Goal: Task Accomplishment & Management: Manage account settings

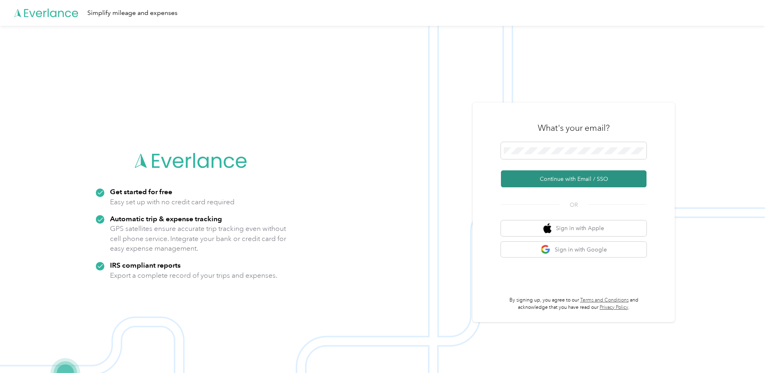
click at [572, 183] on button "Continue with Email / SSO" at bounding box center [573, 179] width 145 height 17
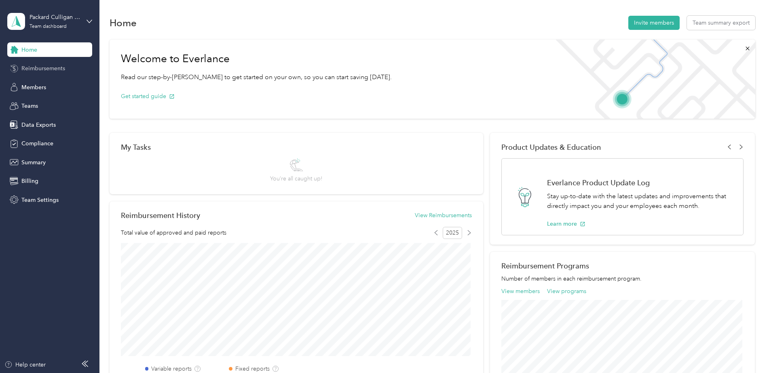
click at [59, 70] on span "Reimbursements" at bounding box center [43, 68] width 44 height 8
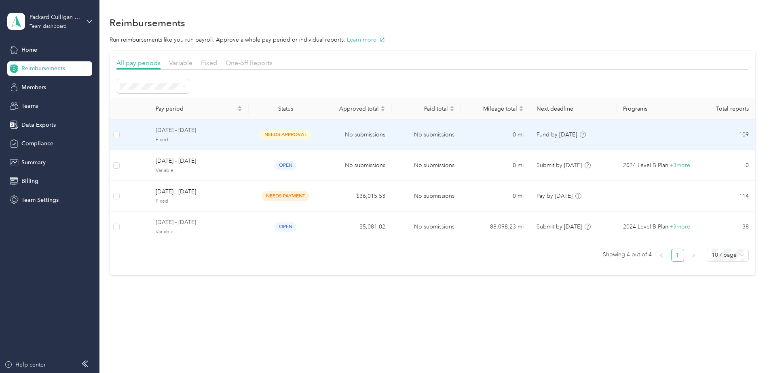
click at [227, 139] on span "Fixed" at bounding box center [199, 140] width 86 height 7
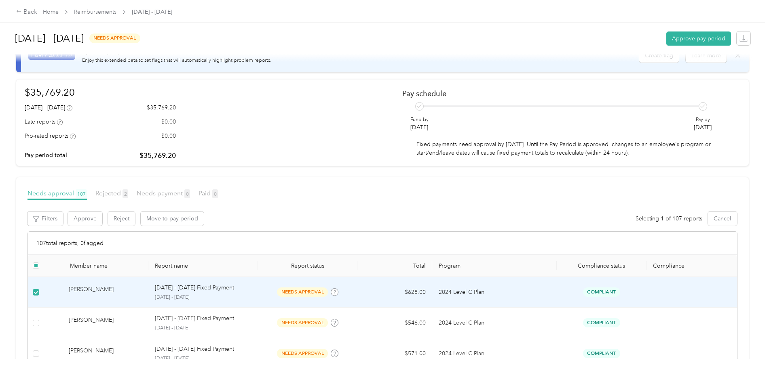
scroll to position [40, 0]
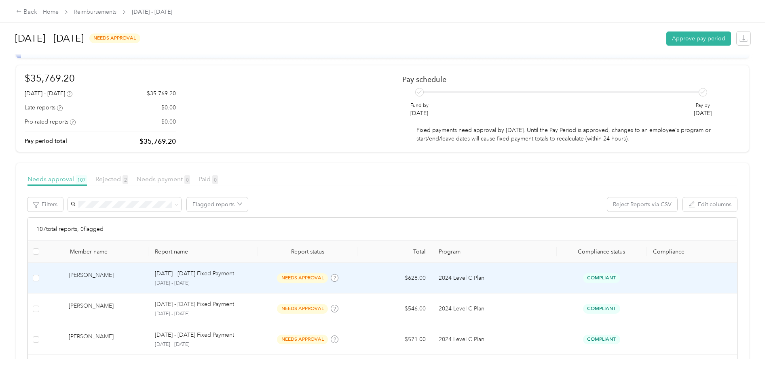
click at [236, 278] on div "[DATE] - [DATE] Fixed Payment" at bounding box center [203, 274] width 97 height 9
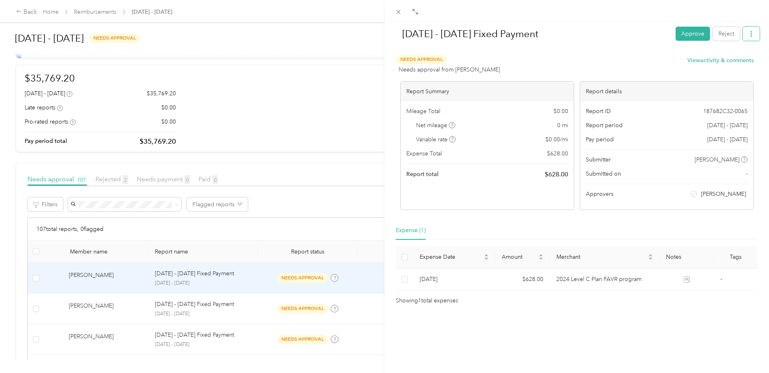
click at [744, 38] on button "button" at bounding box center [750, 34] width 17 height 14
click at [561, 55] on div at bounding box center [577, 51] width 366 height 8
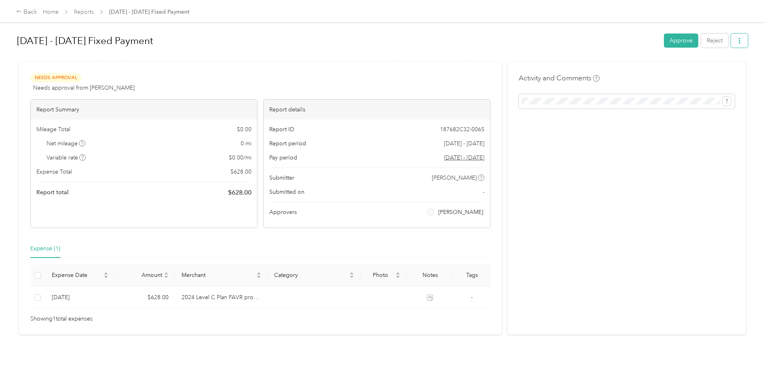
click at [741, 44] on button "button" at bounding box center [739, 41] width 17 height 14
click at [557, 49] on h1 "[DATE] - [DATE] Fixed Payment" at bounding box center [337, 40] width 641 height 19
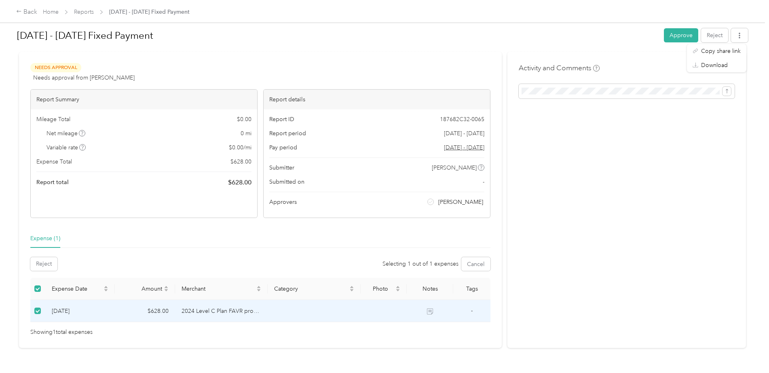
click at [42, 307] on td at bounding box center [37, 311] width 15 height 22
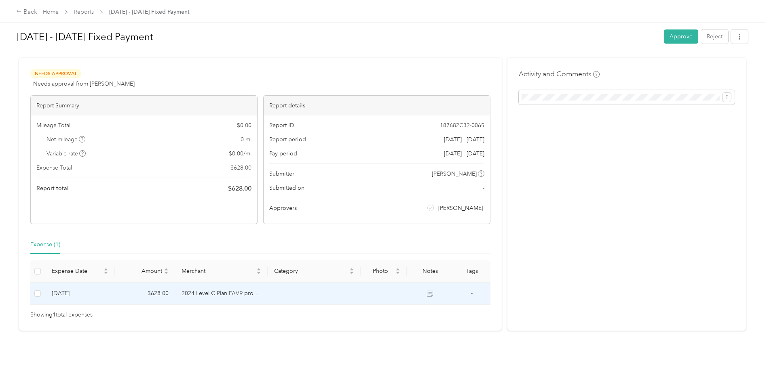
scroll to position [0, 0]
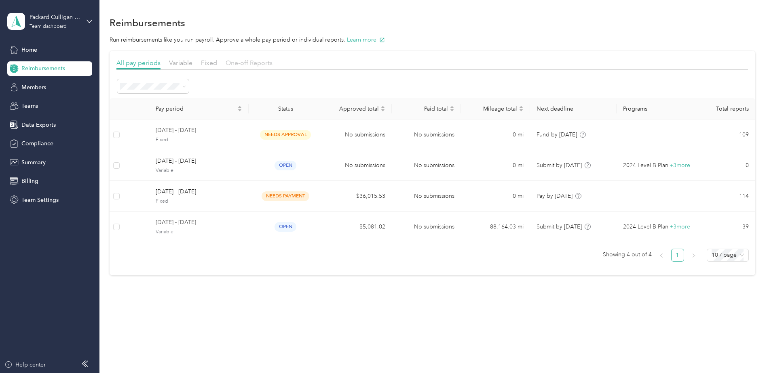
click at [252, 60] on span "One-off Reports" at bounding box center [248, 63] width 47 height 8
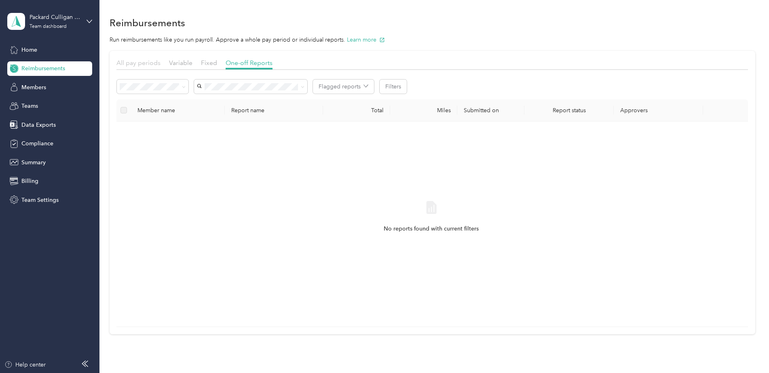
click at [152, 62] on span "All pay periods" at bounding box center [138, 63] width 44 height 8
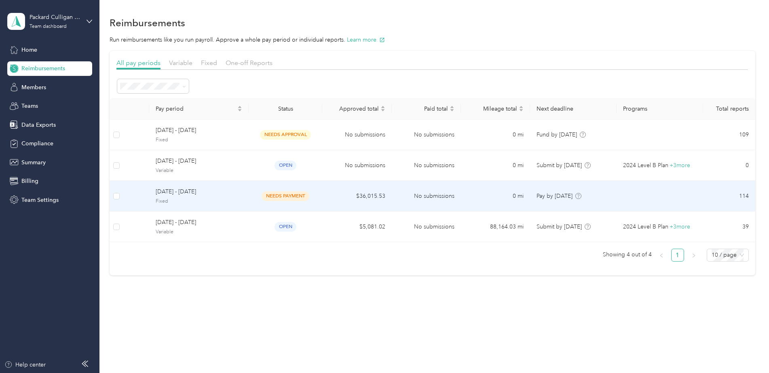
click at [332, 196] on td "$36,015.53" at bounding box center [356, 196] width 69 height 31
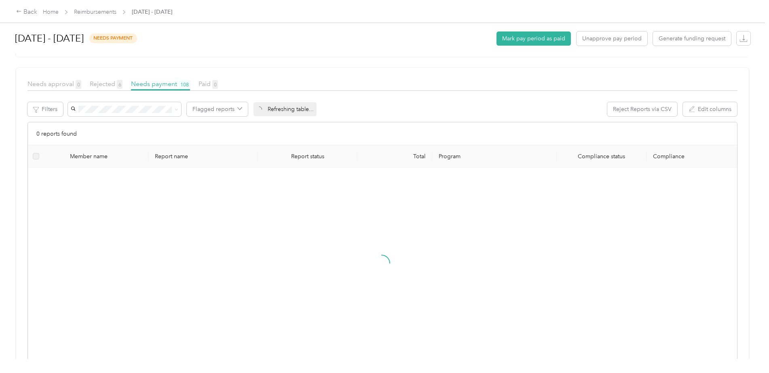
scroll to position [162, 0]
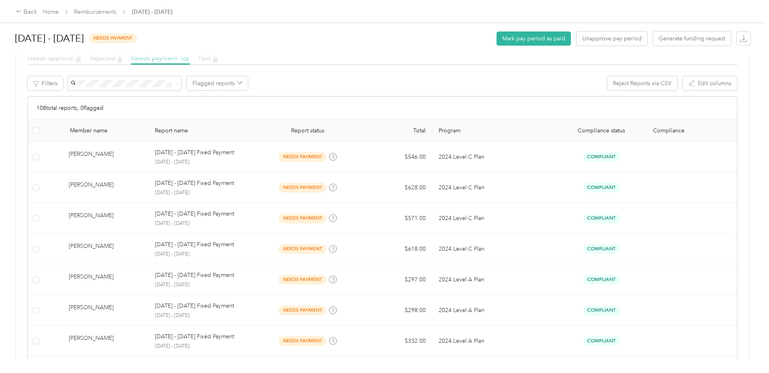
click at [44, 59] on div at bounding box center [384, 58] width 736 height 8
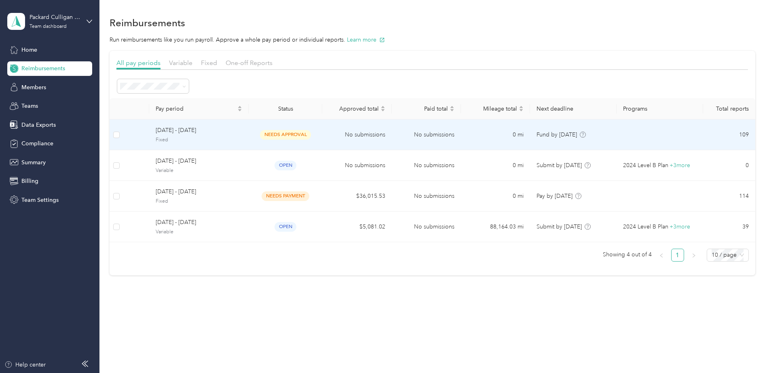
click at [241, 138] on span "Fixed" at bounding box center [199, 140] width 86 height 7
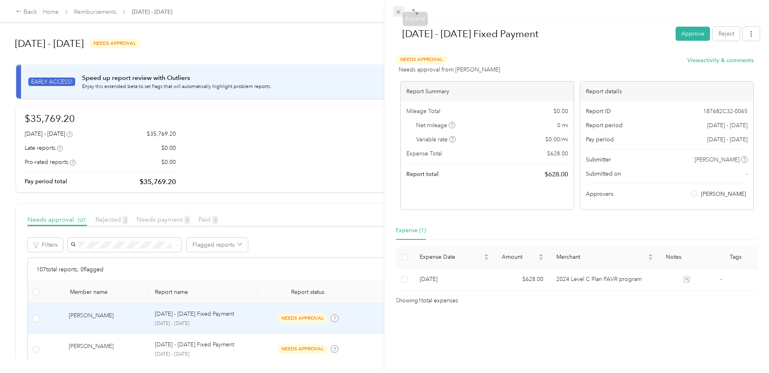
click at [398, 12] on icon at bounding box center [398, 12] width 4 height 4
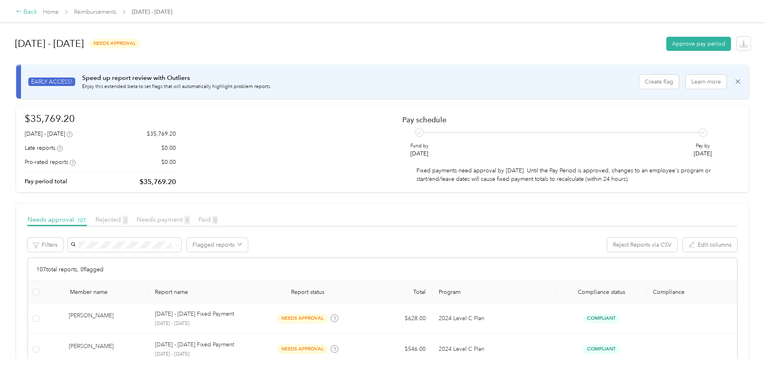
click at [30, 10] on div "Back" at bounding box center [26, 12] width 21 height 10
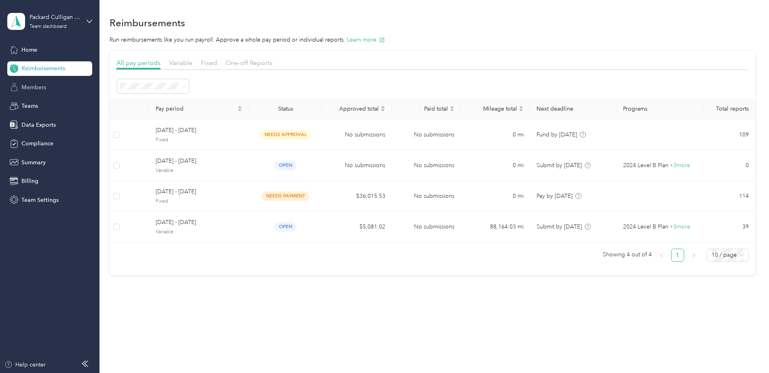
click at [32, 86] on span "Members" at bounding box center [33, 87] width 25 height 8
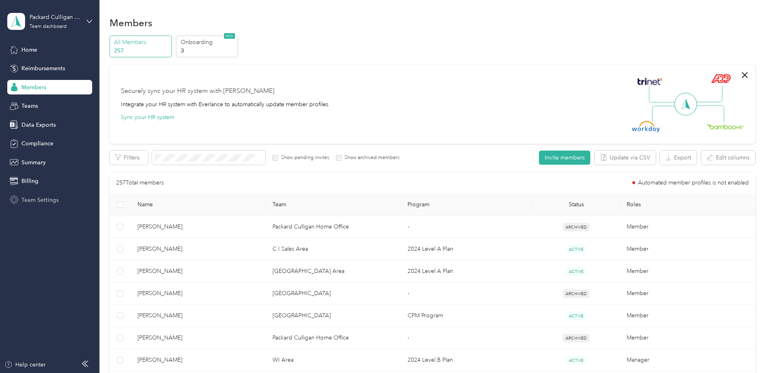
click at [48, 198] on span "Team Settings" at bounding box center [39, 200] width 37 height 8
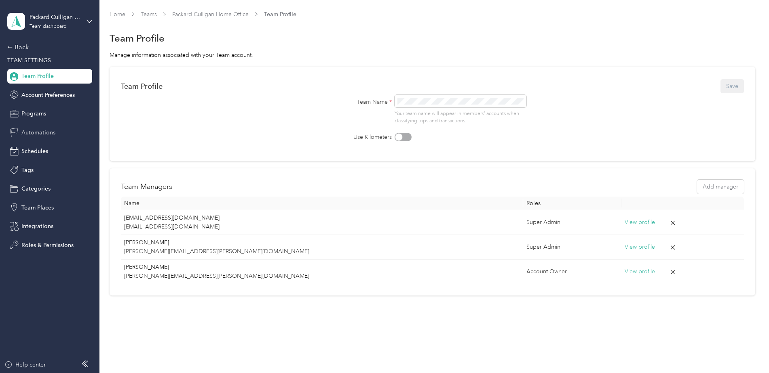
click at [49, 129] on span "Automations" at bounding box center [38, 133] width 34 height 8
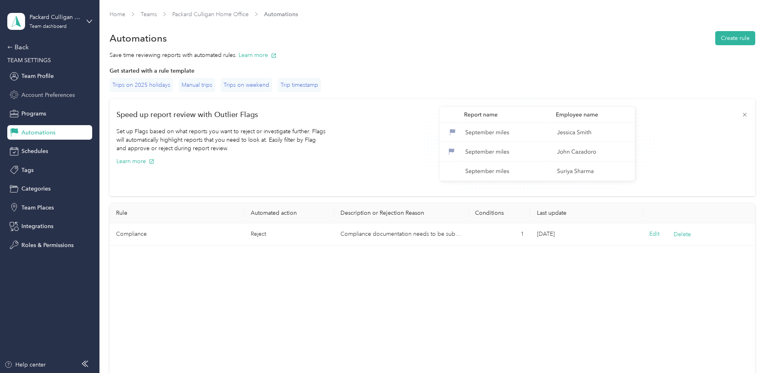
click at [51, 95] on span "Account Preferences" at bounding box center [47, 95] width 53 height 8
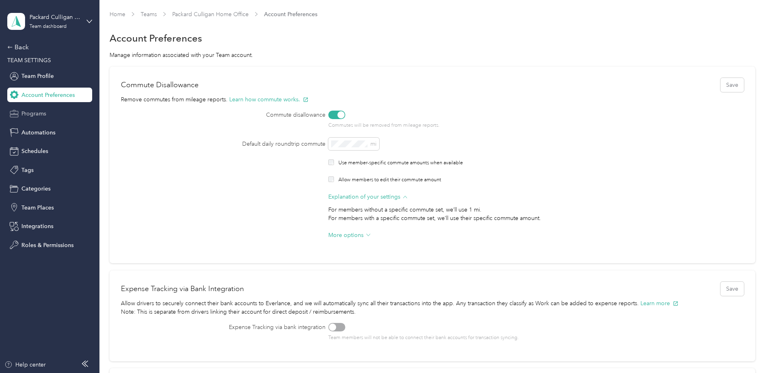
click at [39, 115] on span "Programs" at bounding box center [33, 114] width 25 height 8
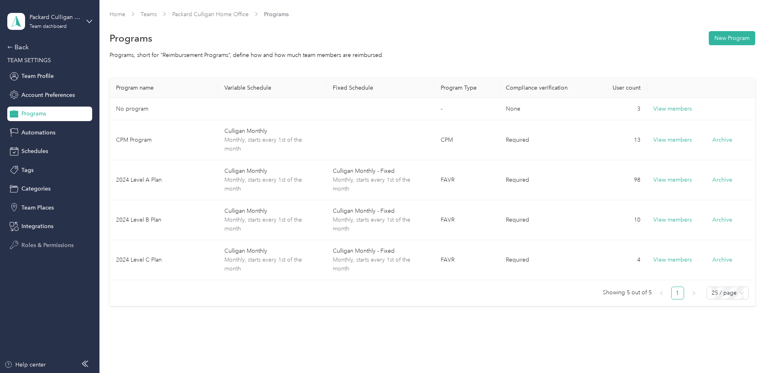
click at [58, 246] on span "Roles & Permissions" at bounding box center [47, 245] width 52 height 8
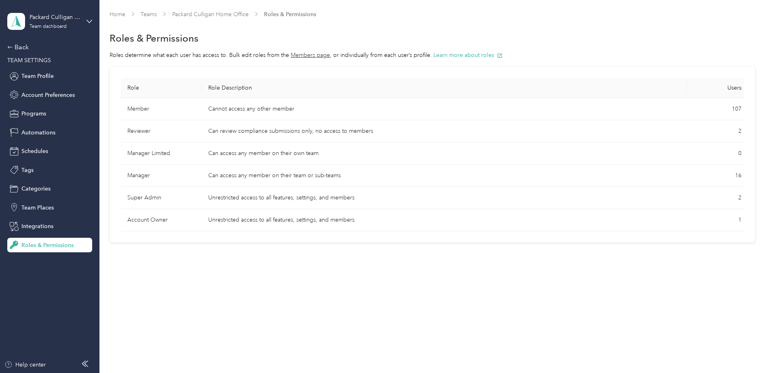
click at [191, 48] on section "Home Teams Packard Culligan Home Office Roles & Permissions Roles & Permissions…" at bounding box center [432, 126] width 645 height 233
click at [310, 56] on button "Members page" at bounding box center [310, 55] width 39 height 8
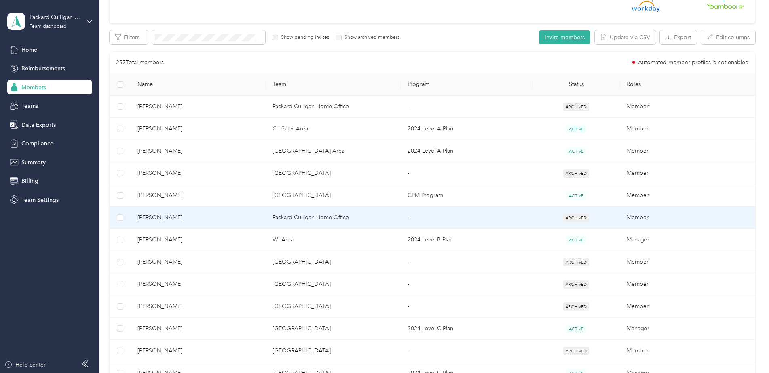
scroll to position [121, 0]
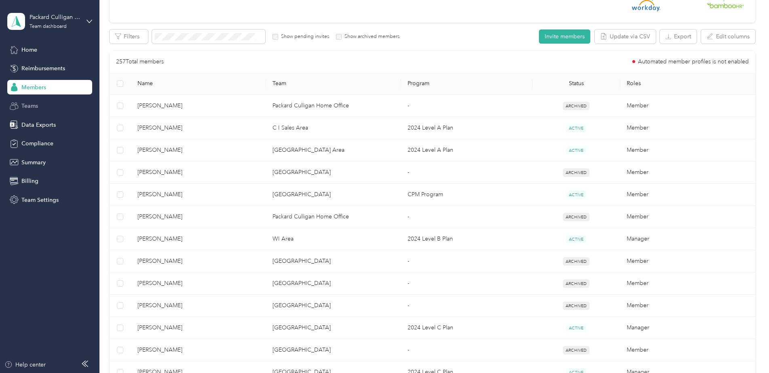
click at [38, 107] on div "Teams" at bounding box center [49, 106] width 85 height 15
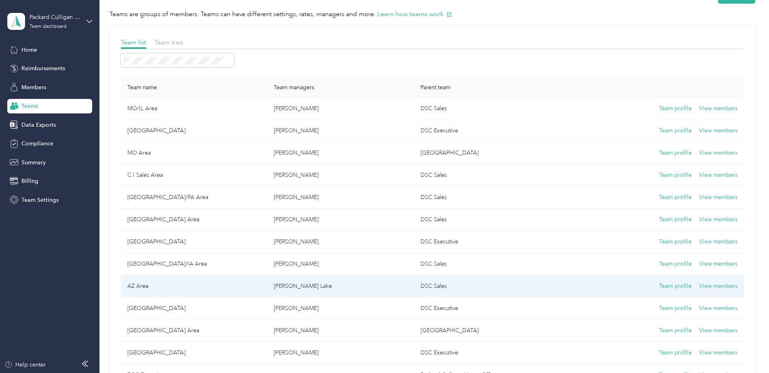
scroll to position [40, 0]
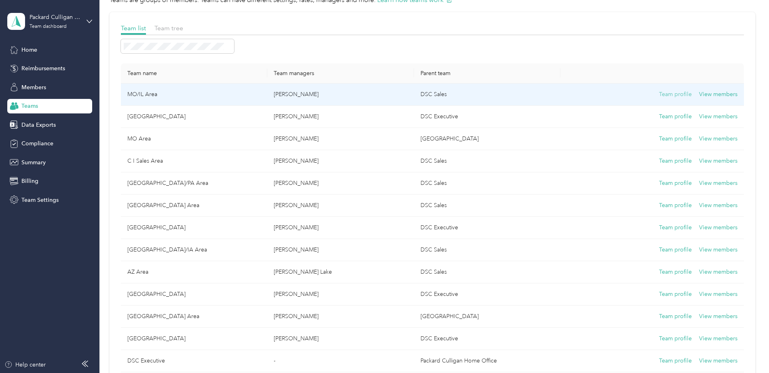
click at [664, 93] on button "Team profile" at bounding box center [675, 94] width 33 height 9
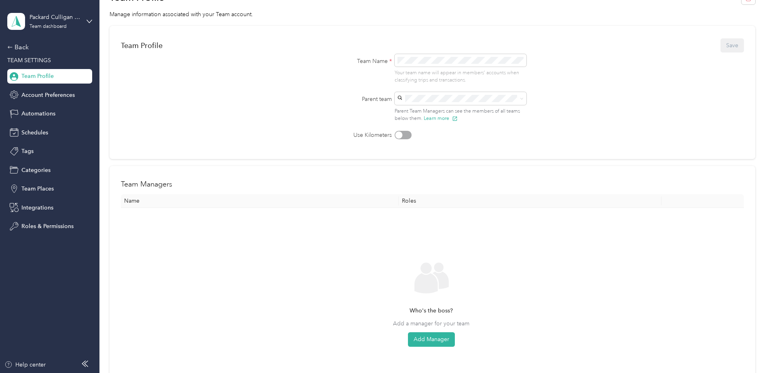
scroll to position [40, 0]
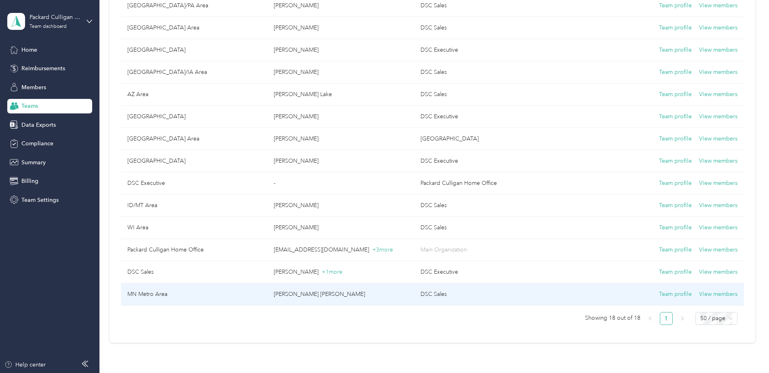
scroll to position [195, 0]
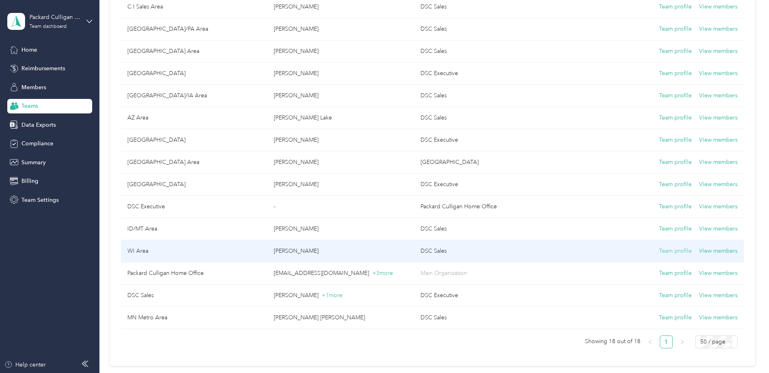
click at [682, 253] on button "Team profile" at bounding box center [675, 251] width 33 height 9
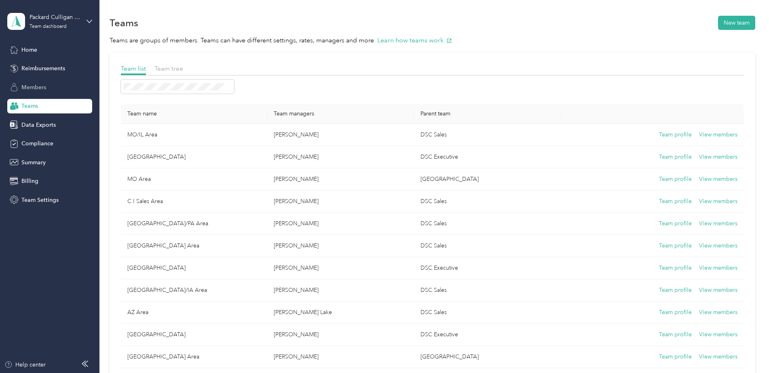
click at [26, 84] on span "Members" at bounding box center [33, 87] width 25 height 8
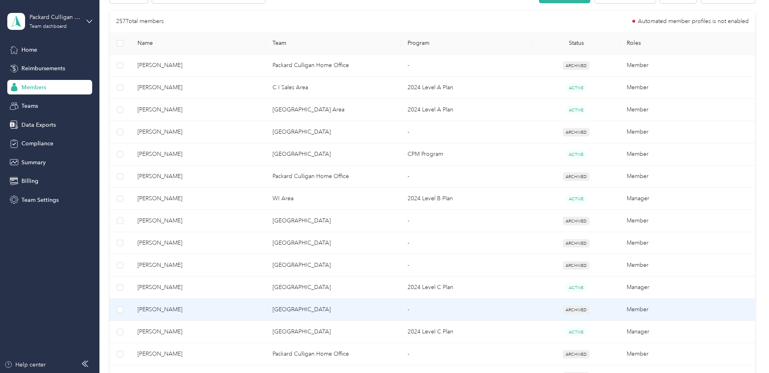
scroll to position [242, 0]
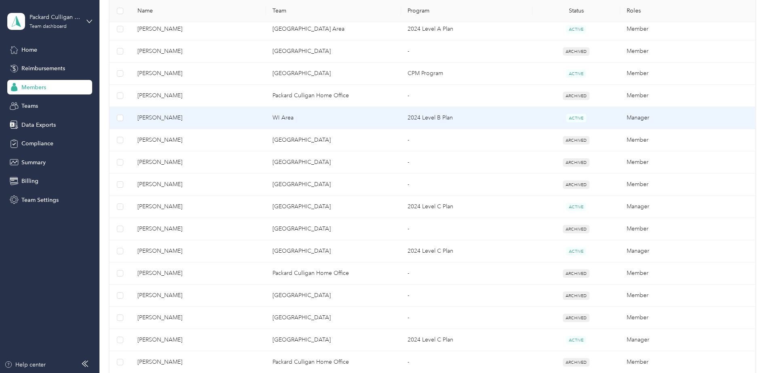
click at [202, 116] on span "[PERSON_NAME]" at bounding box center [198, 118] width 122 height 9
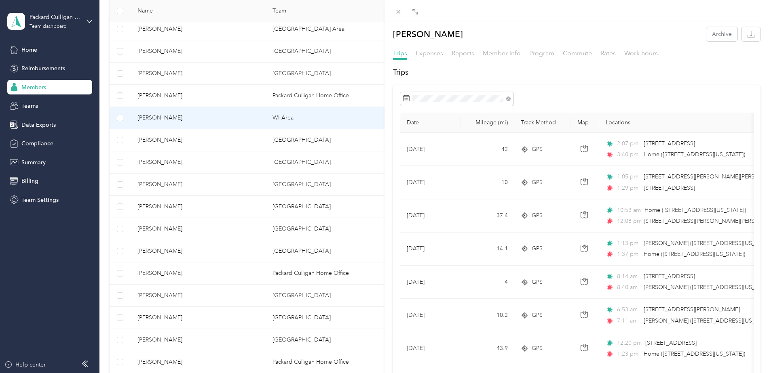
click at [505, 59] on div "Trips Expenses Reports Member info Program Commute Rates Work hours" at bounding box center [576, 54] width 384 height 12
click at [506, 55] on span "Member info" at bounding box center [502, 53] width 38 height 8
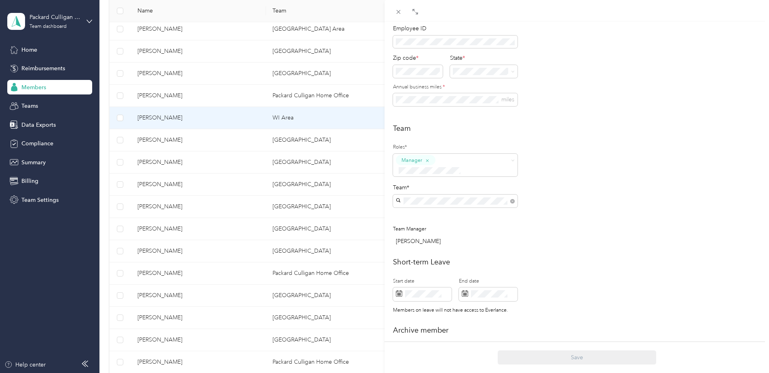
scroll to position [121, 0]
click at [654, 259] on h2 "Short-term Leave" at bounding box center [576, 264] width 367 height 11
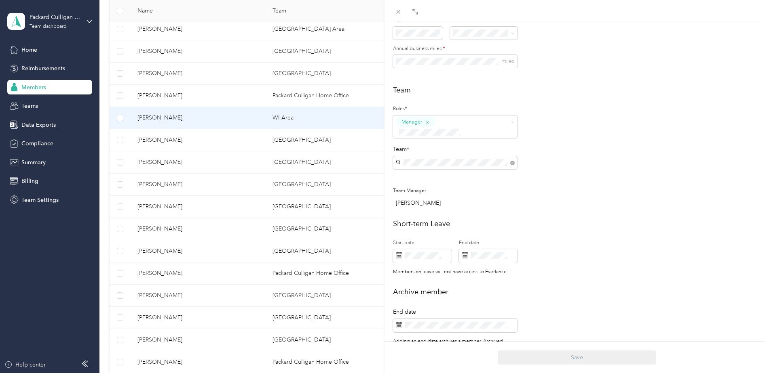
click at [641, 247] on div "Short-term Leave Start date End date Members on leave will not have access to E…" at bounding box center [576, 249] width 367 height 61
click at [32, 109] on div "[PERSON_NAME] Archive Trips Expenses Reports Member info Program Commute Rates …" at bounding box center [384, 186] width 769 height 373
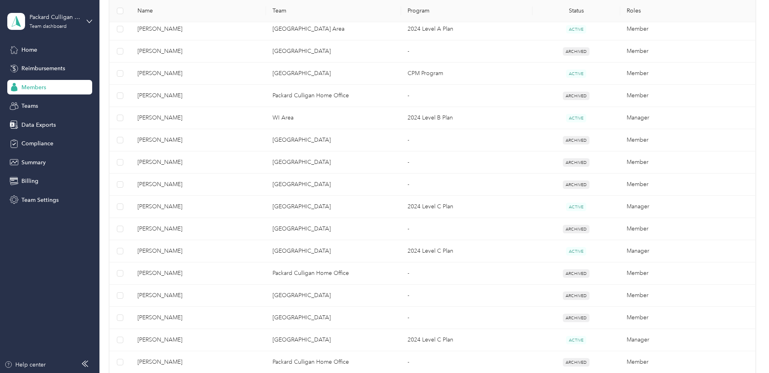
click at [34, 107] on span "Teams" at bounding box center [29, 106] width 17 height 8
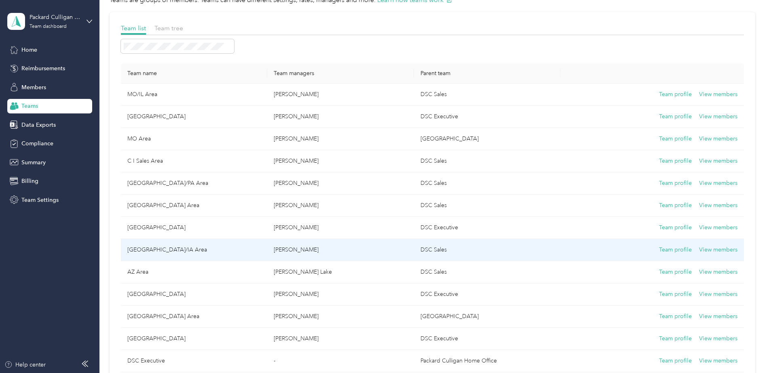
scroll to position [81, 0]
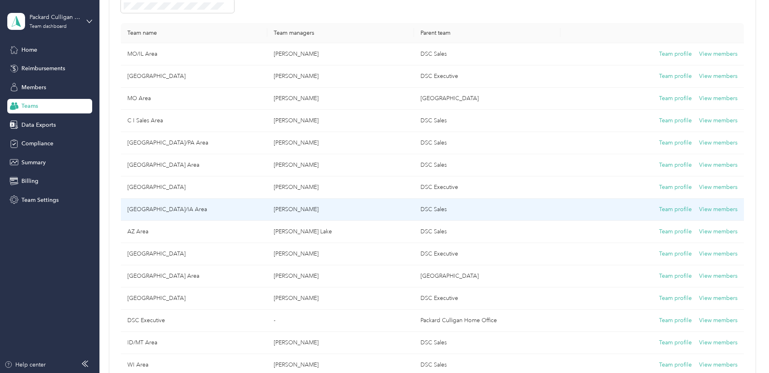
click at [438, 209] on td "DSC Sales" at bounding box center [487, 210] width 147 height 22
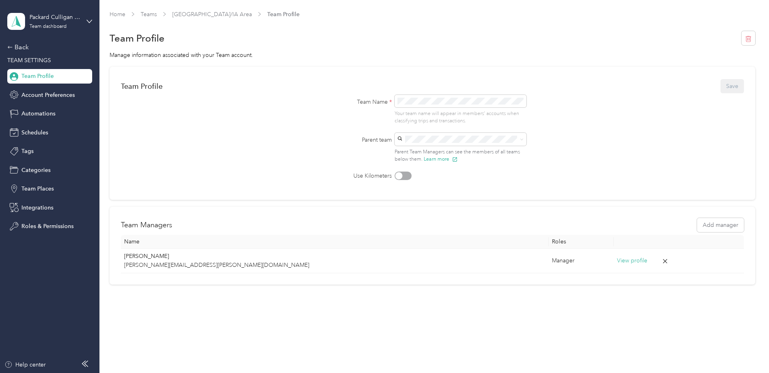
click at [42, 76] on span "Team Profile" at bounding box center [37, 76] width 32 height 8
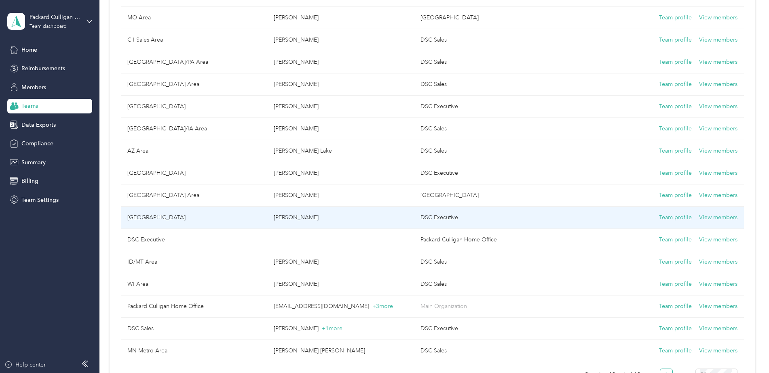
scroll to position [202, 0]
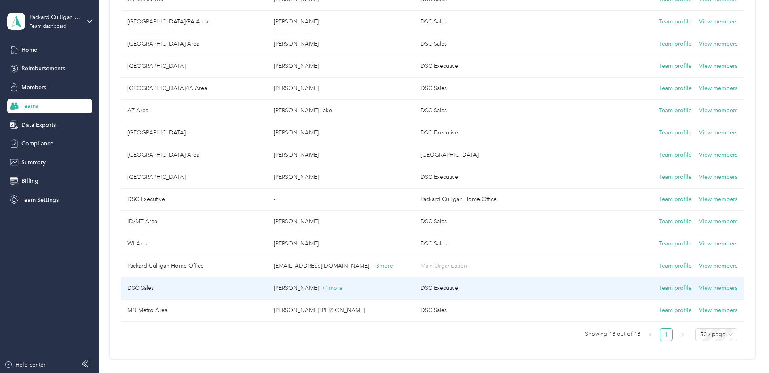
click at [149, 289] on td "DSC Sales" at bounding box center [194, 289] width 147 height 22
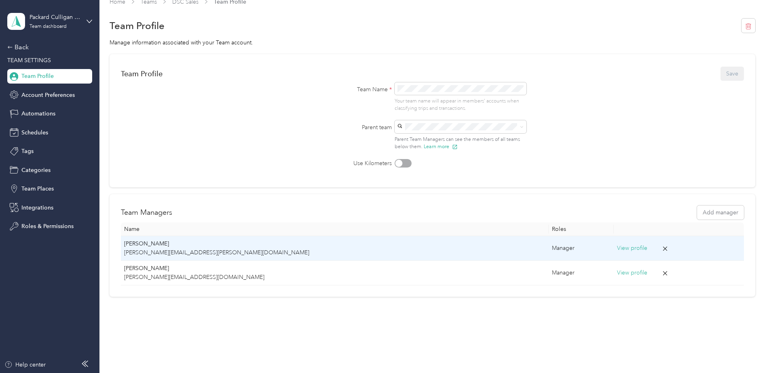
scroll to position [19, 0]
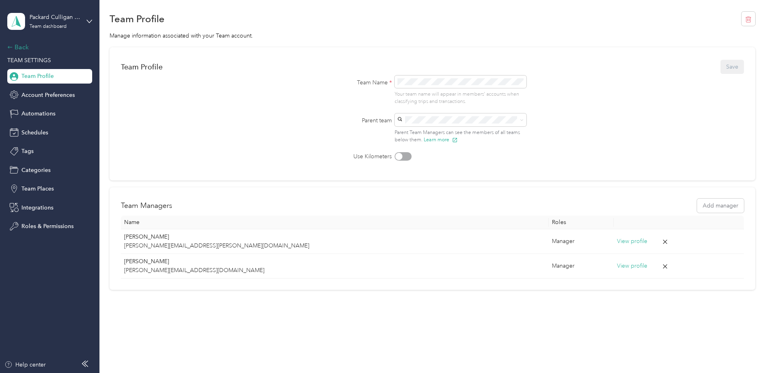
click at [18, 44] on div "Back" at bounding box center [47, 47] width 81 height 10
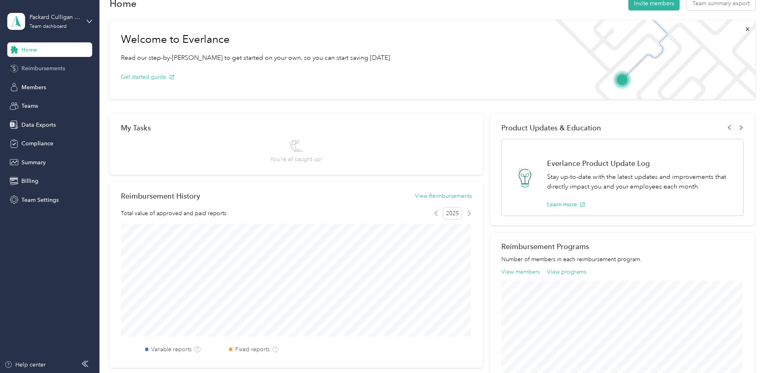
click at [47, 70] on span "Reimbursements" at bounding box center [43, 68] width 44 height 8
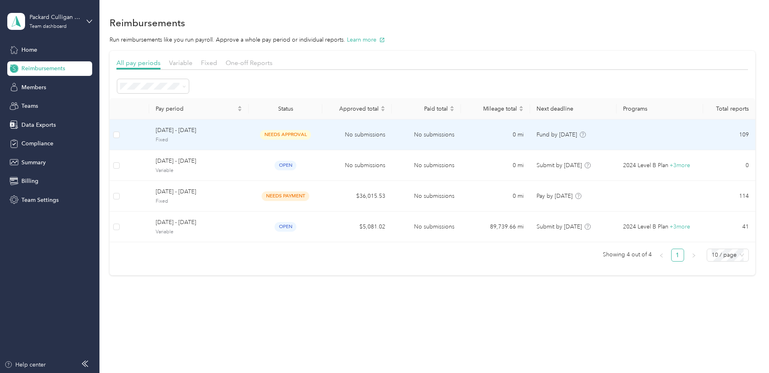
click at [246, 140] on td "[DATE] - [DATE] Fixed" at bounding box center [198, 135] width 99 height 31
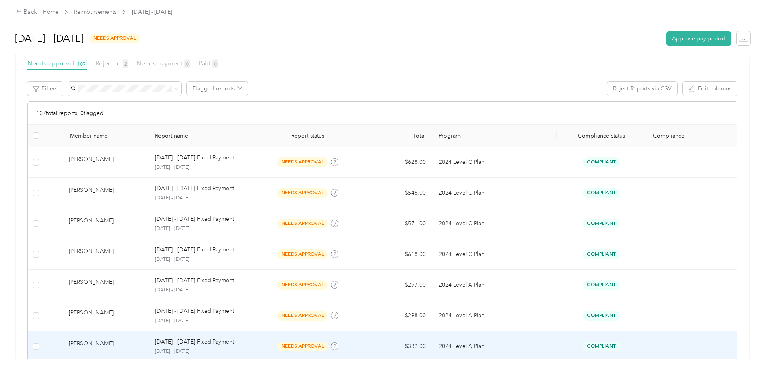
scroll to position [121, 0]
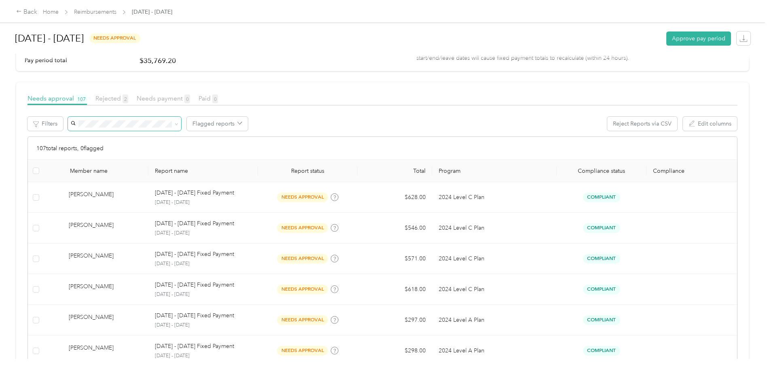
click at [177, 125] on icon at bounding box center [177, 124] width 4 height 4
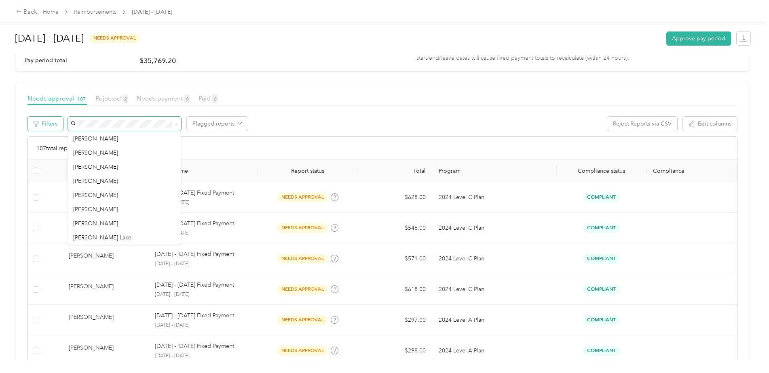
click at [41, 123] on button "Filters" at bounding box center [45, 124] width 36 height 14
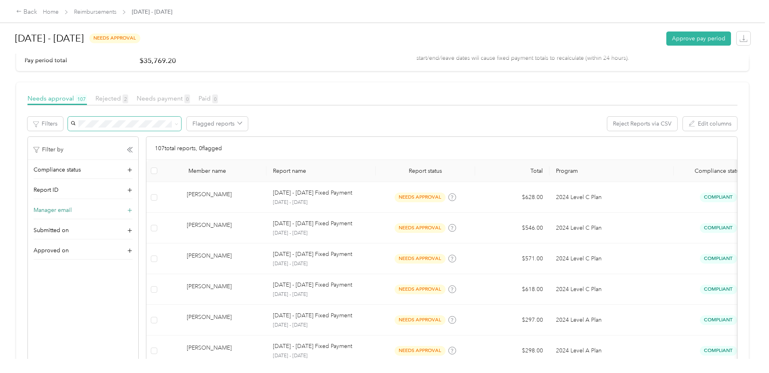
click at [89, 209] on div "Manager email" at bounding box center [83, 212] width 99 height 13
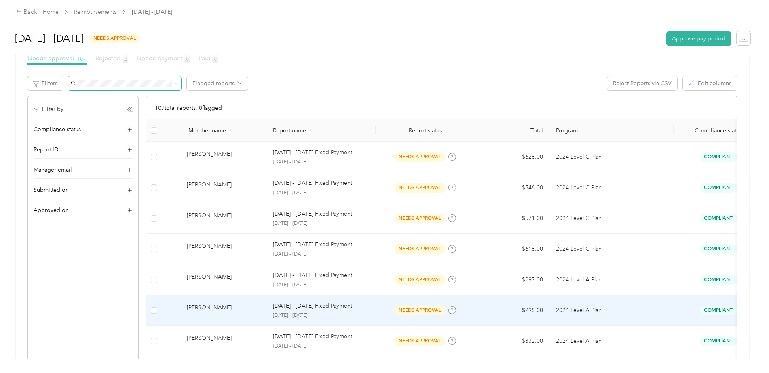
scroll to position [81, 0]
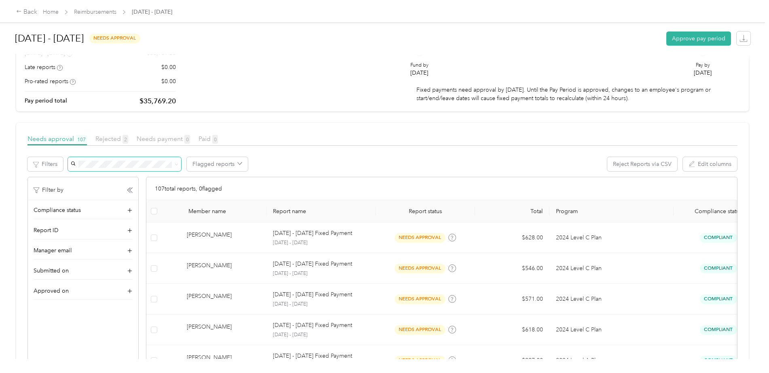
click at [341, 164] on div "Flagged reports Reject Reports via CSV Edit columns" at bounding box center [402, 164] width 670 height 14
click at [90, 192] on div "Filter by" at bounding box center [83, 190] width 99 height 8
click at [69, 189] on div "Filter by" at bounding box center [83, 190] width 99 height 8
click at [126, 188] on div "Filter by" at bounding box center [83, 190] width 99 height 8
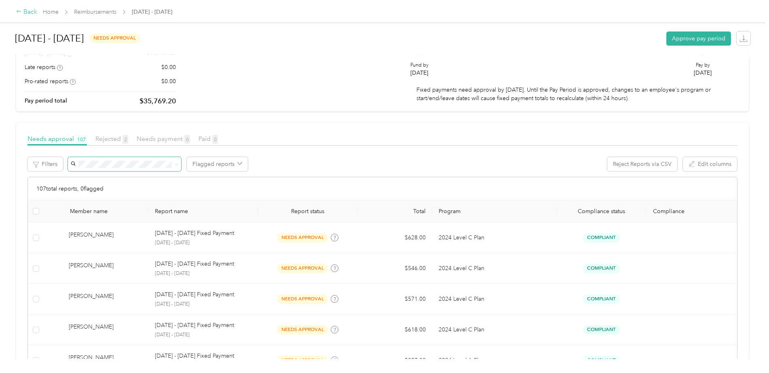
click at [23, 12] on div "Back" at bounding box center [26, 12] width 21 height 10
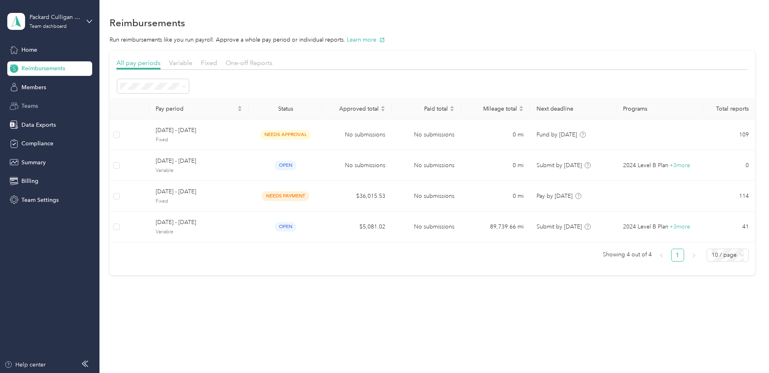
click at [39, 103] on div "Teams" at bounding box center [49, 106] width 85 height 15
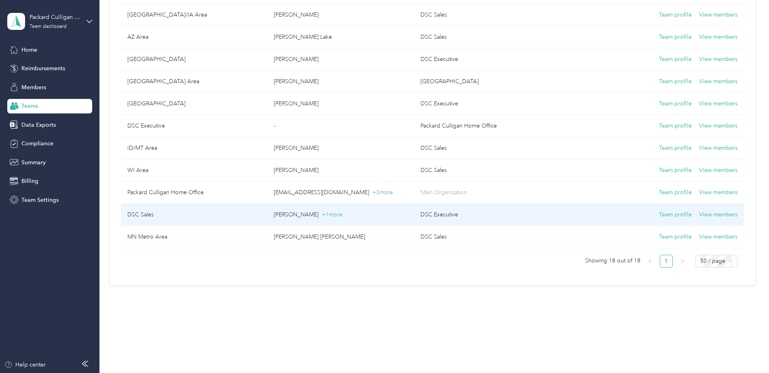
click at [195, 215] on td "DSC Sales" at bounding box center [194, 215] width 147 height 22
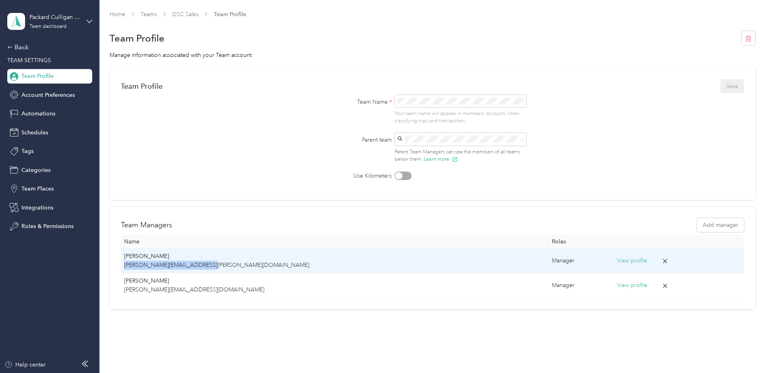
drag, startPoint x: 213, startPoint y: 263, endPoint x: 123, endPoint y: 265, distance: 89.3
click at [123, 265] on td "[PERSON_NAME] Schoh [EMAIL_ADDRESS][PERSON_NAME][DOMAIN_NAME]" at bounding box center [335, 261] width 428 height 25
drag, startPoint x: 123, startPoint y: 265, endPoint x: 158, endPoint y: 266, distance: 34.8
copy p "[PERSON_NAME][EMAIL_ADDRESS][PERSON_NAME][DOMAIN_NAME]"
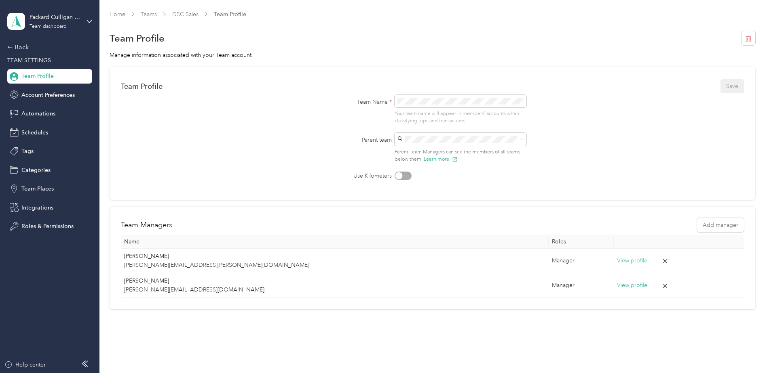
drag, startPoint x: 17, startPoint y: 48, endPoint x: 102, endPoint y: 67, distance: 87.8
click at [17, 48] on div "Back" at bounding box center [47, 47] width 81 height 10
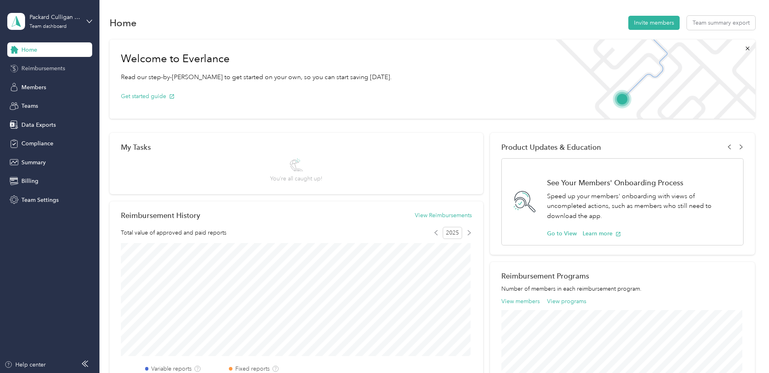
click at [38, 65] on span "Reimbursements" at bounding box center [43, 68] width 44 height 8
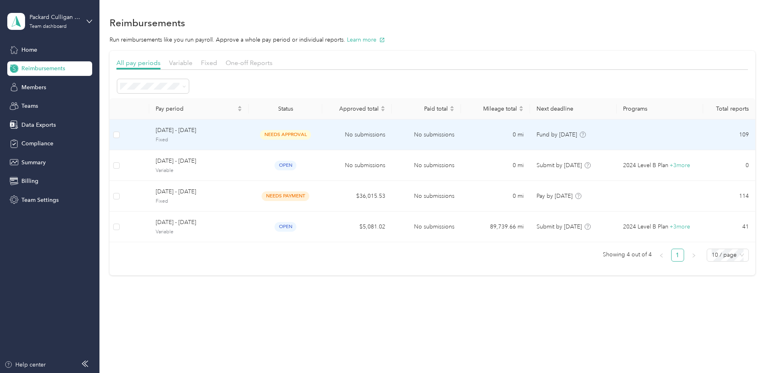
click at [240, 137] on span "Fixed" at bounding box center [199, 140] width 86 height 7
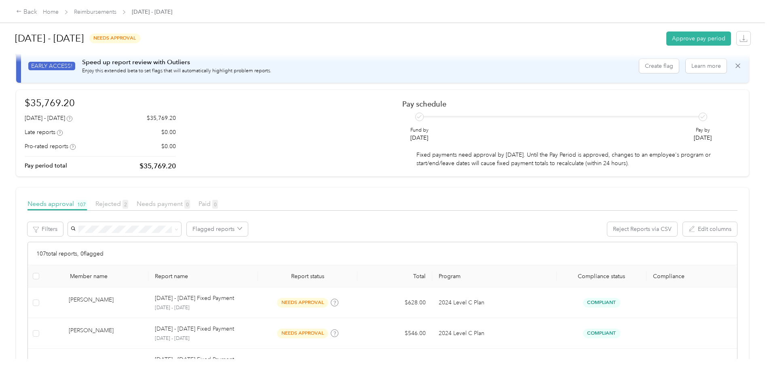
scroll to position [40, 0]
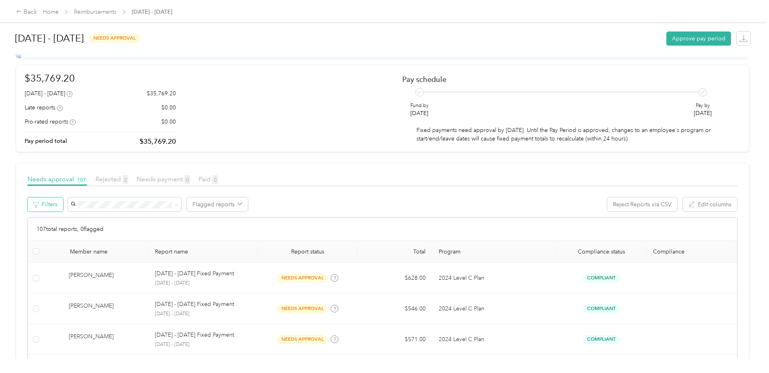
click at [54, 210] on button "Filters" at bounding box center [45, 205] width 36 height 14
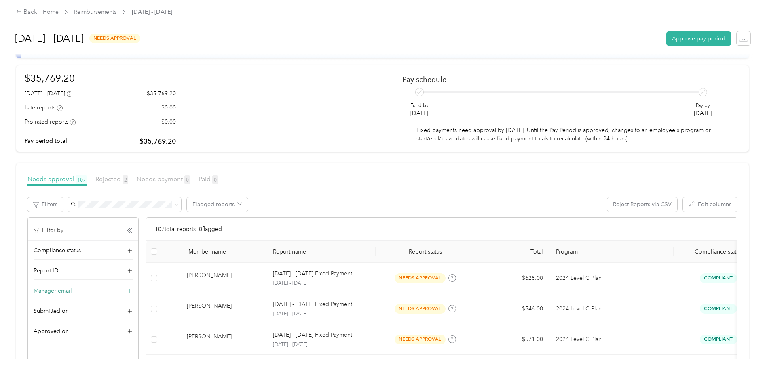
click at [97, 288] on div "Manager email" at bounding box center [83, 293] width 99 height 13
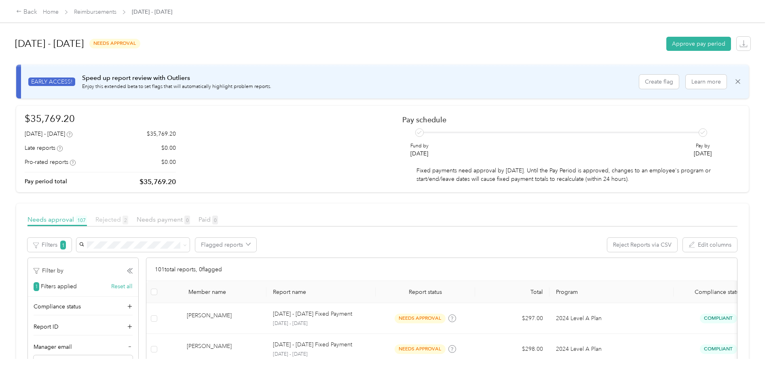
click at [111, 221] on span "Rejected 2" at bounding box center [111, 220] width 33 height 8
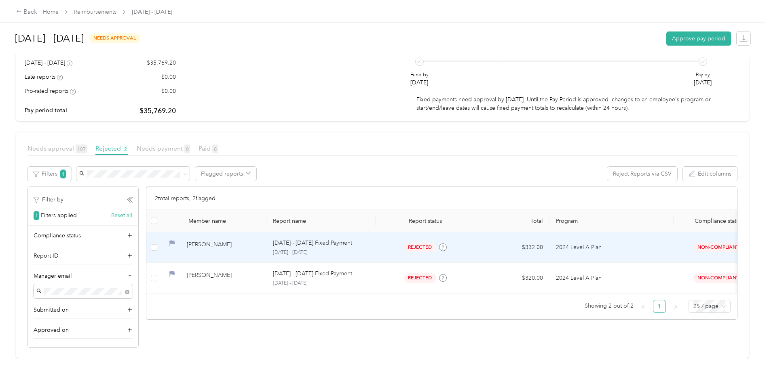
scroll to position [77, 0]
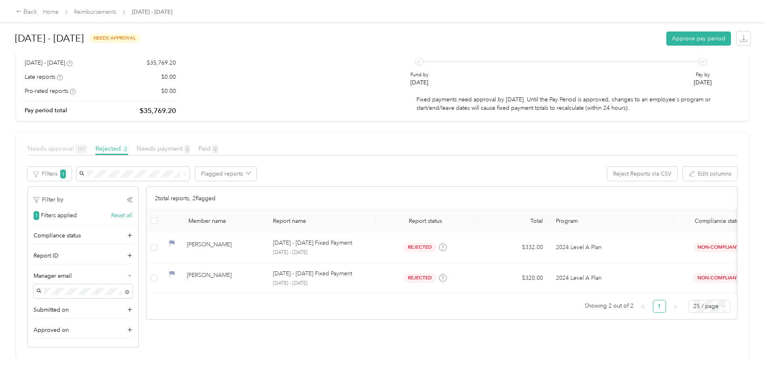
click at [49, 145] on span "Needs approval 107" at bounding box center [56, 149] width 59 height 8
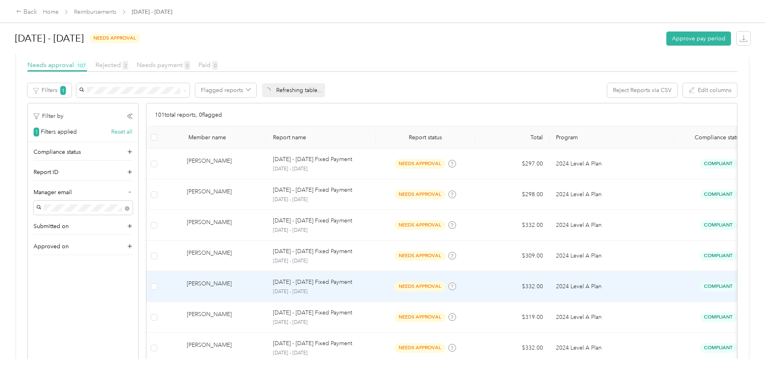
scroll to position [158, 0]
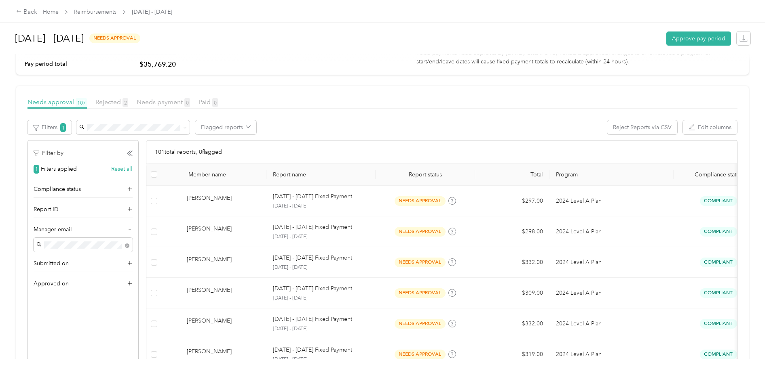
scroll to position [0, 0]
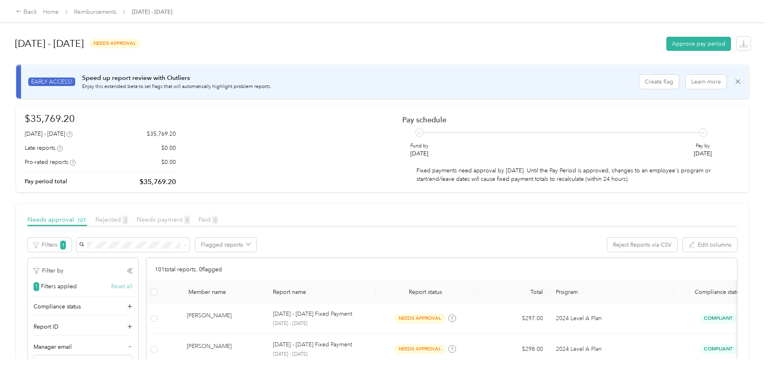
click at [123, 286] on button "Reset all" at bounding box center [121, 286] width 21 height 8
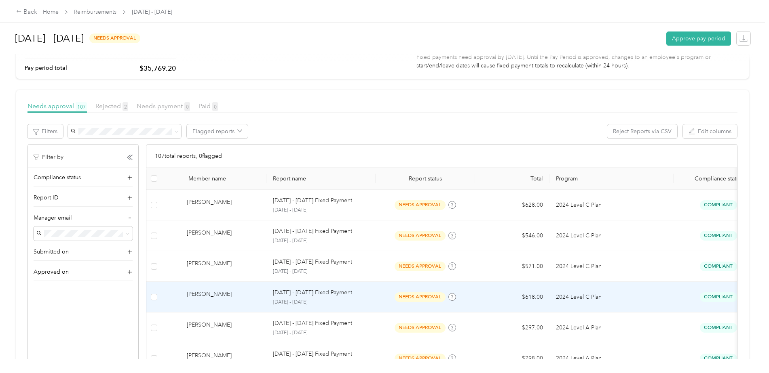
scroll to position [162, 0]
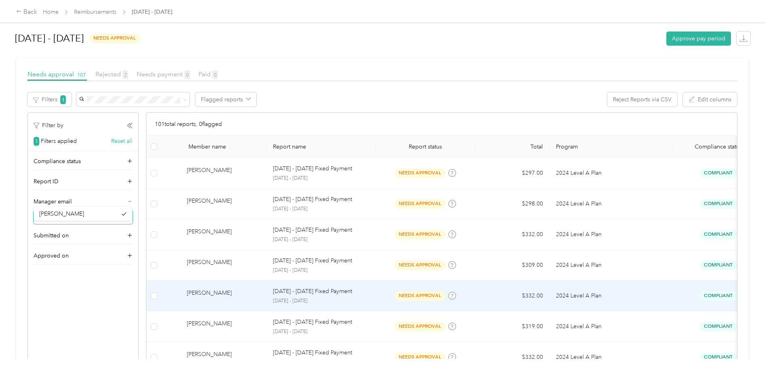
scroll to position [81, 0]
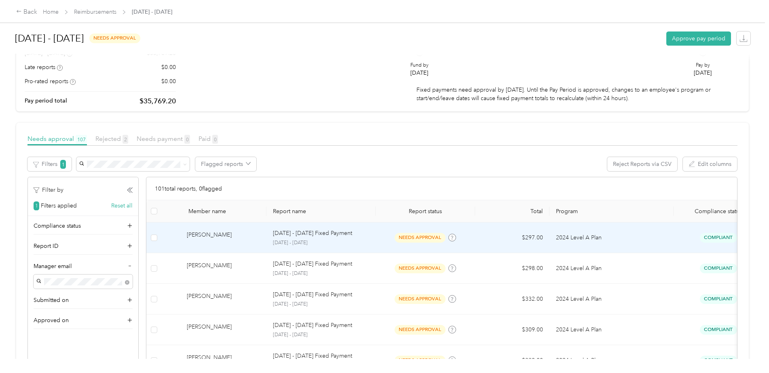
click at [236, 247] on td "[PERSON_NAME]" at bounding box center [214, 238] width 104 height 31
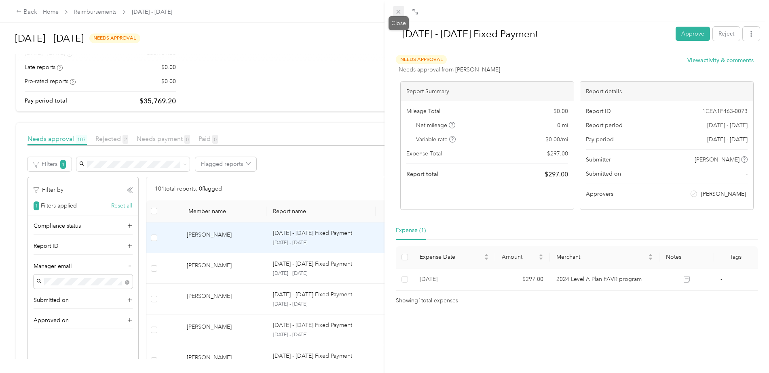
click at [397, 13] on icon at bounding box center [398, 11] width 7 height 7
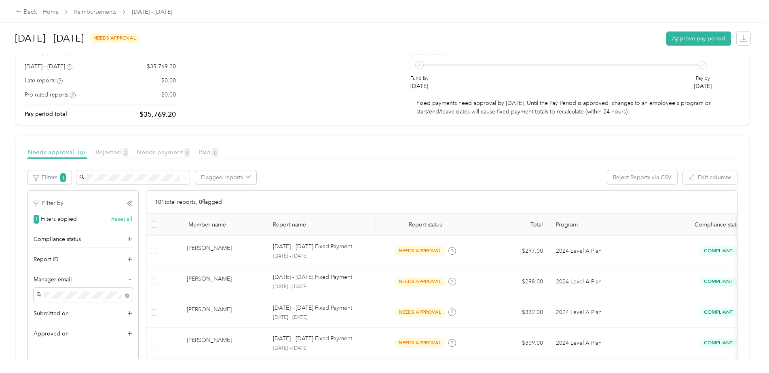
scroll to position [81, 0]
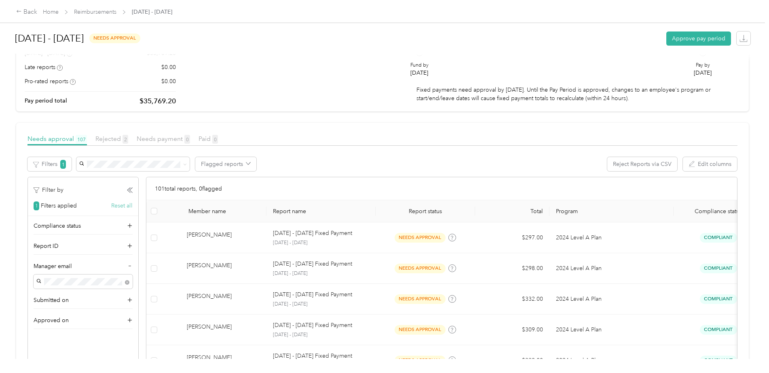
click at [130, 209] on button "Reset all" at bounding box center [121, 206] width 21 height 8
click at [130, 251] on icon at bounding box center [130, 251] width 6 height 6
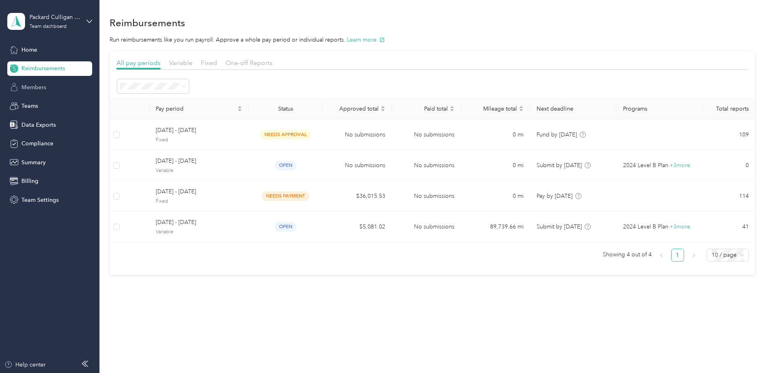
click at [53, 89] on div "Members" at bounding box center [49, 87] width 85 height 15
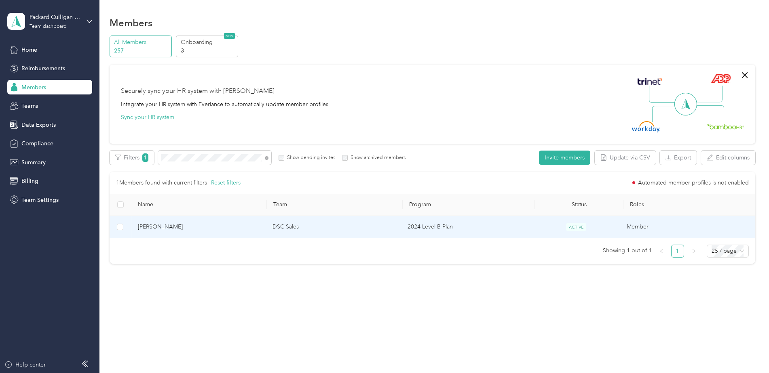
click at [244, 229] on span "[PERSON_NAME]" at bounding box center [199, 227] width 122 height 9
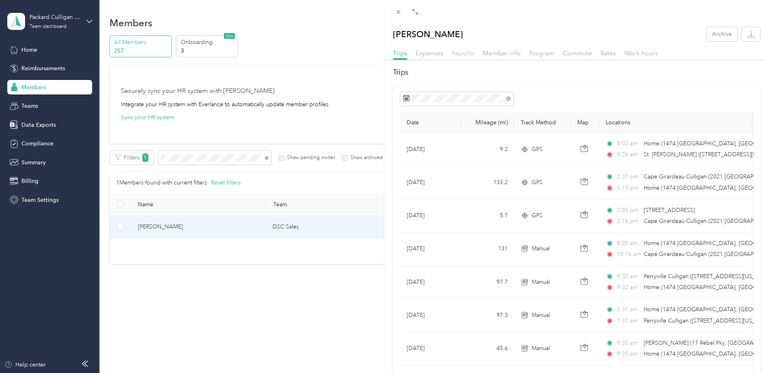
click at [466, 50] on span "Reports" at bounding box center [462, 53] width 23 height 8
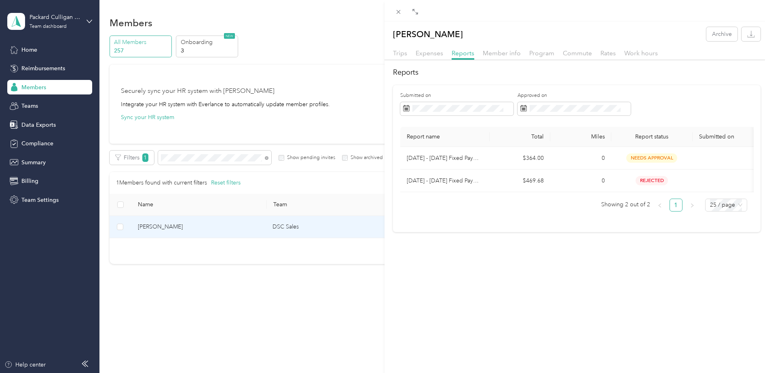
click at [38, 65] on div "[PERSON_NAME] Archive Trips Expenses Reports Member info Program Commute Rates …" at bounding box center [384, 186] width 769 height 373
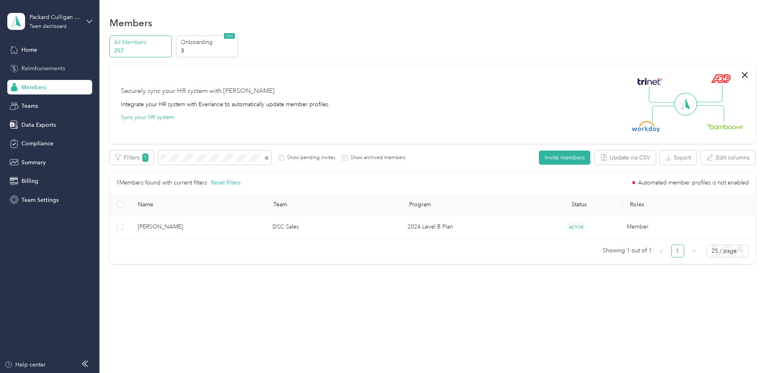
click at [28, 67] on span "Reimbursements" at bounding box center [43, 68] width 44 height 8
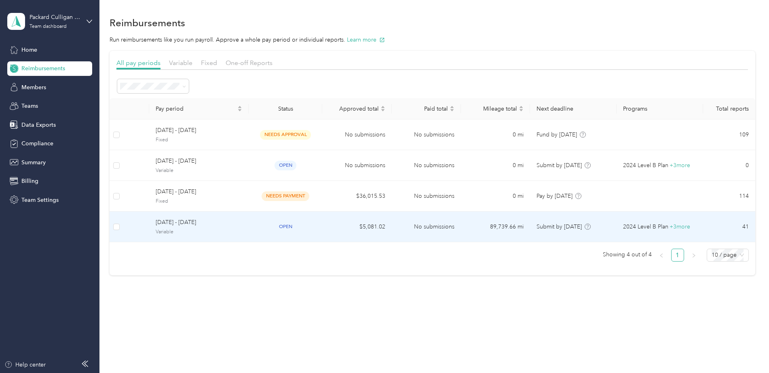
click at [256, 237] on td "open" at bounding box center [286, 227] width 74 height 31
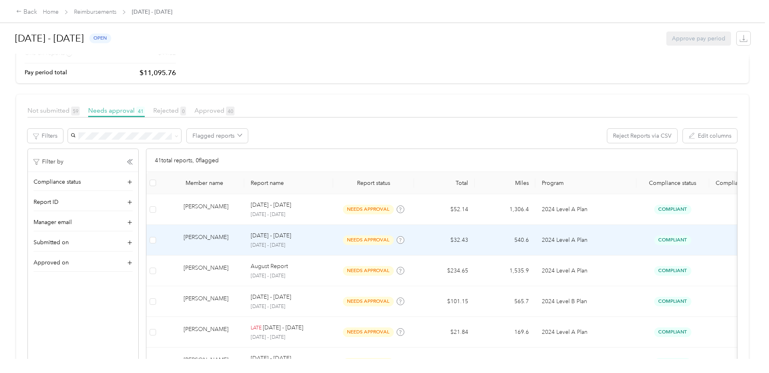
scroll to position [121, 0]
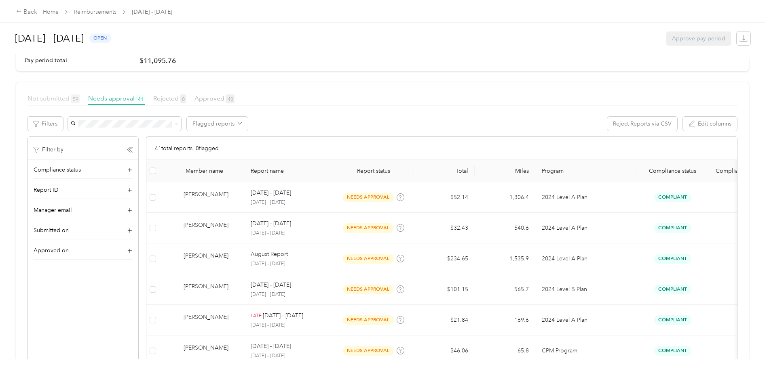
click at [51, 101] on span "Not submitted 59" at bounding box center [53, 99] width 52 height 8
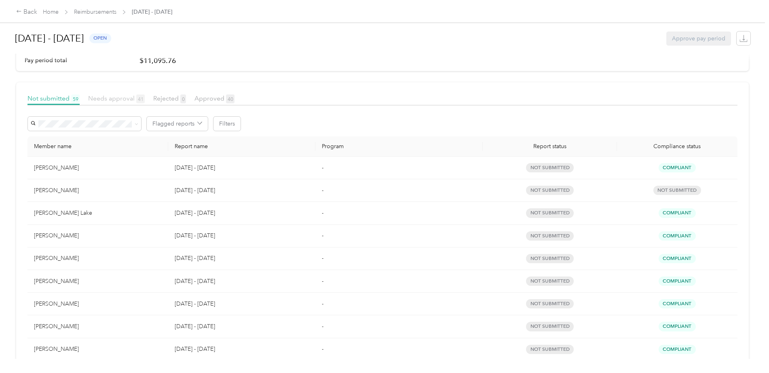
click at [104, 102] on span "Needs approval 41" at bounding box center [116, 99] width 57 height 8
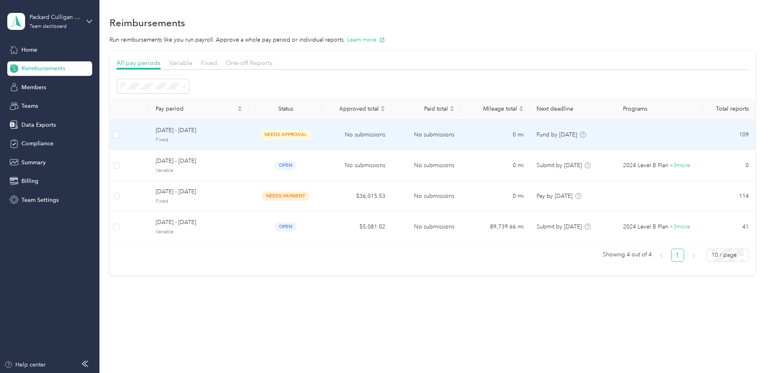
click at [236, 138] on span "Fixed" at bounding box center [199, 140] width 86 height 7
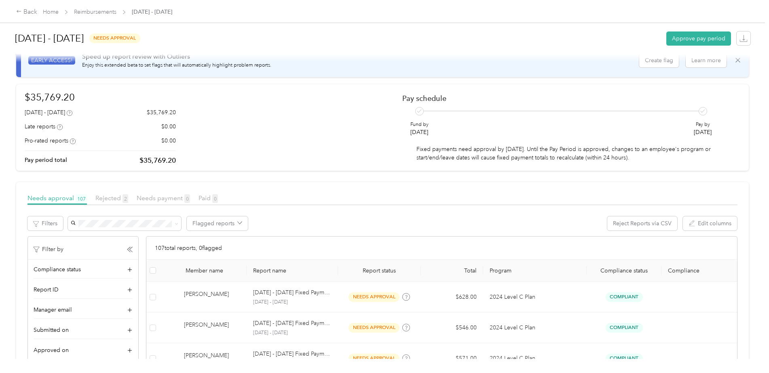
scroll to position [40, 0]
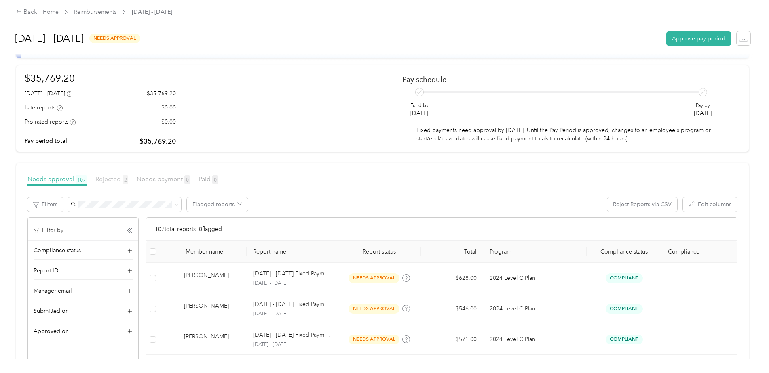
click at [101, 177] on span "Rejected 2" at bounding box center [111, 179] width 33 height 8
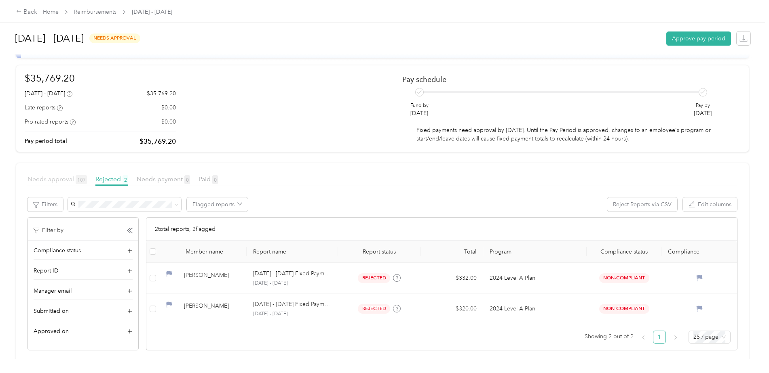
click at [60, 181] on span "Needs approval 107" at bounding box center [56, 179] width 59 height 8
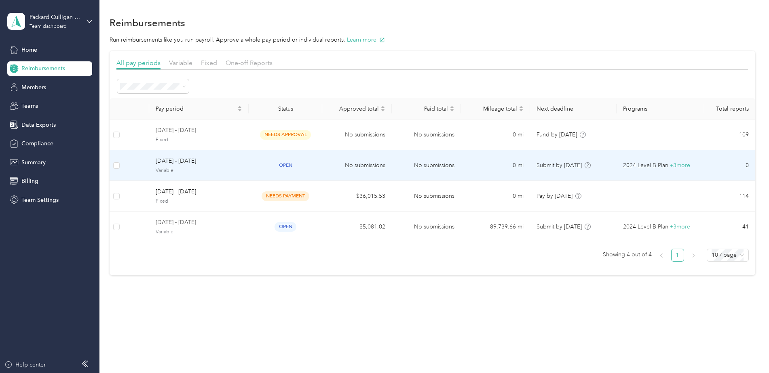
click at [334, 166] on td "No submissions" at bounding box center [356, 165] width 69 height 31
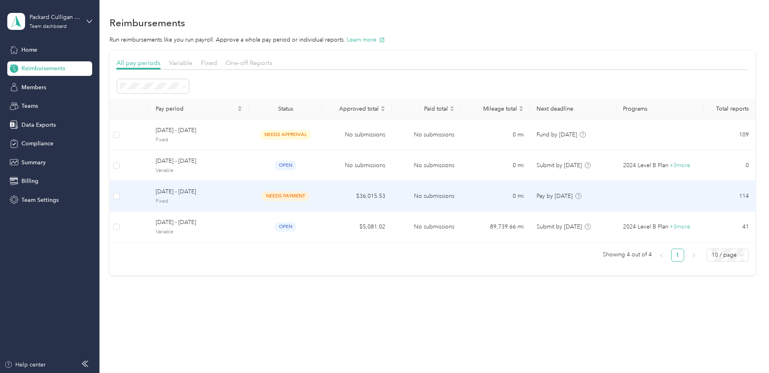
click at [338, 194] on td "$36,015.53" at bounding box center [356, 196] width 69 height 31
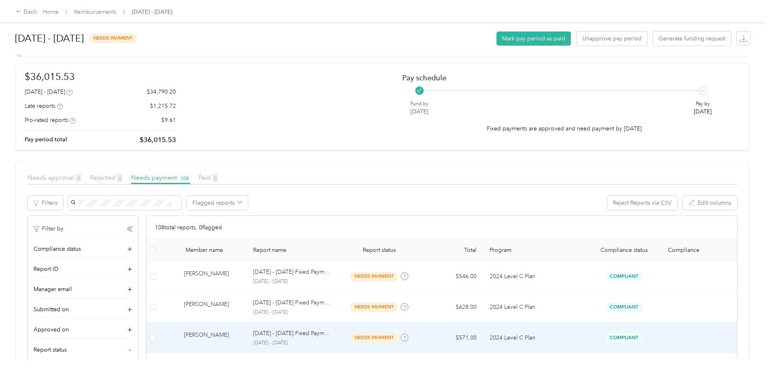
scroll to position [81, 0]
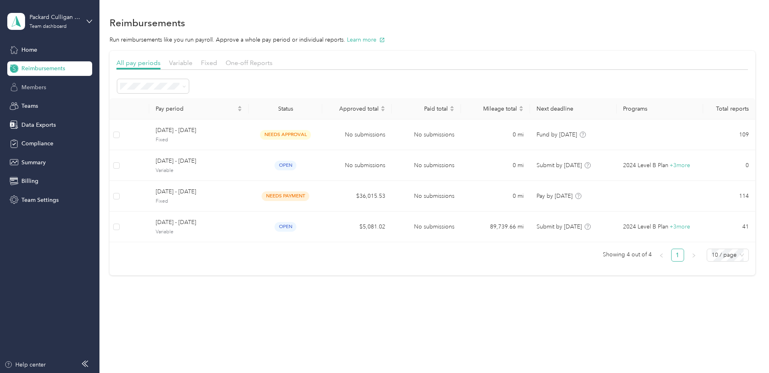
click at [34, 89] on span "Members" at bounding box center [33, 87] width 25 height 8
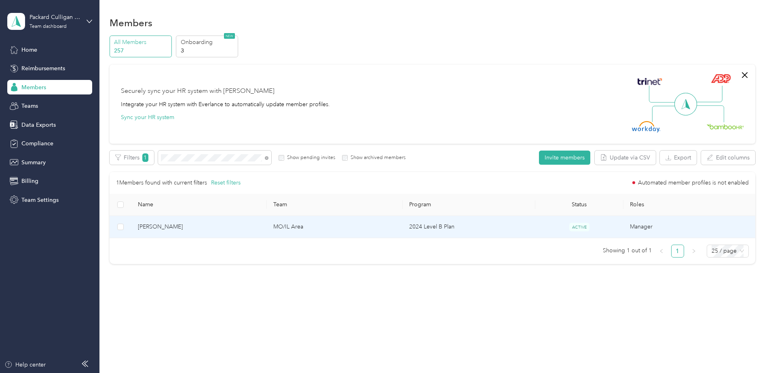
click at [369, 228] on td "MO/IL Area" at bounding box center [335, 227] width 136 height 22
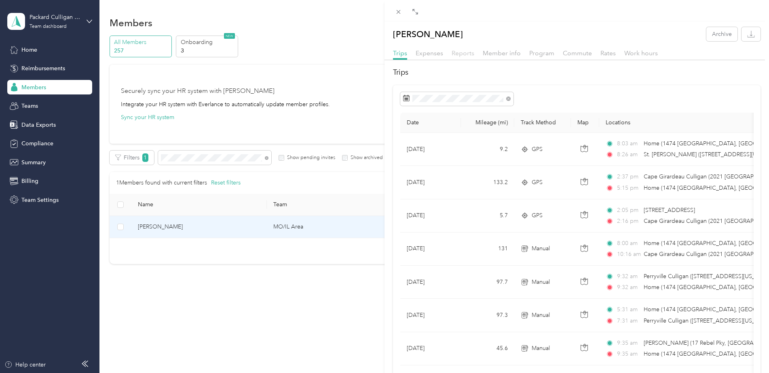
click at [464, 51] on span "Reports" at bounding box center [462, 53] width 23 height 8
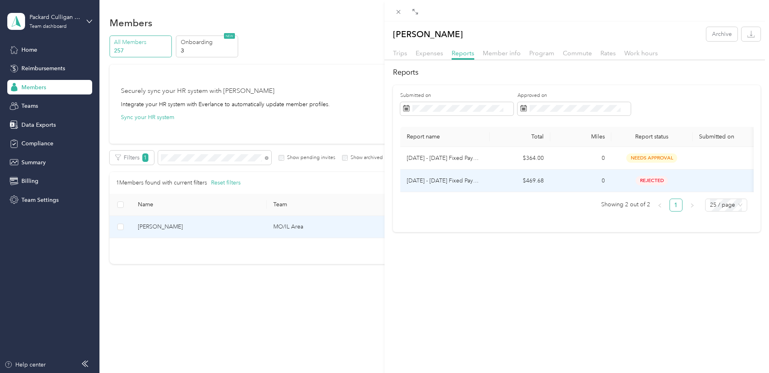
click at [506, 184] on td "$469.68" at bounding box center [519, 181] width 61 height 23
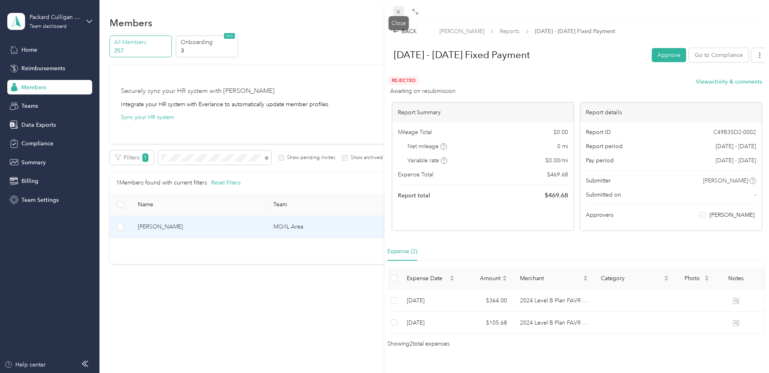
click at [400, 14] on icon at bounding box center [398, 11] width 7 height 7
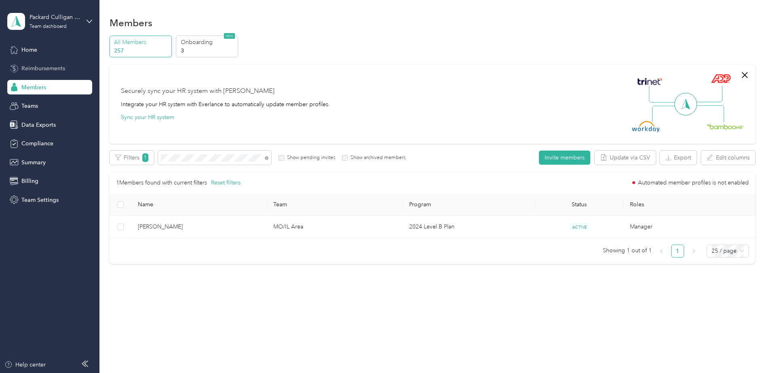
click at [34, 70] on span "Reimbursements" at bounding box center [43, 68] width 44 height 8
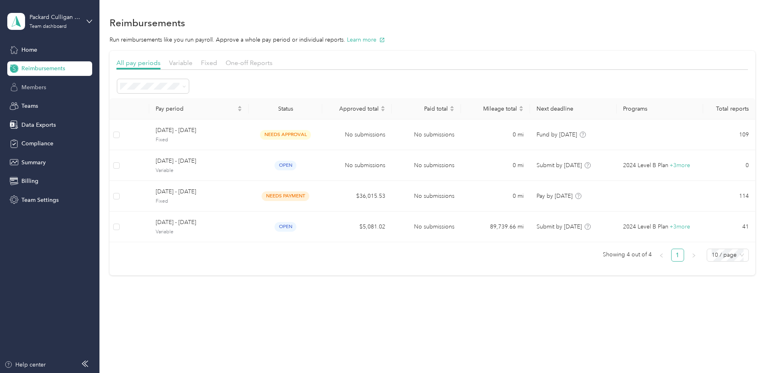
click at [34, 83] on span "Members" at bounding box center [33, 87] width 25 height 8
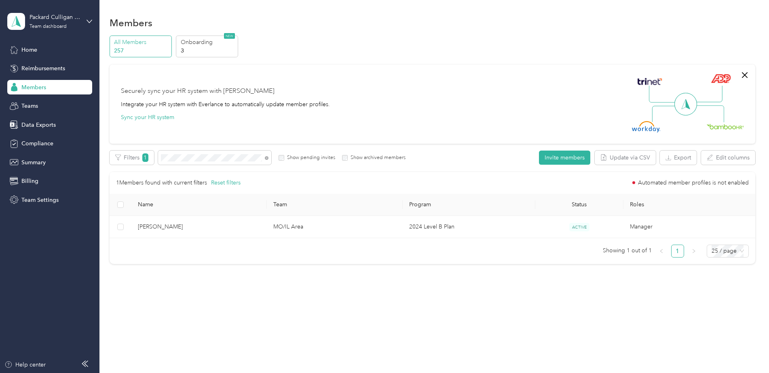
click at [268, 294] on div "Members All Members 257 Onboarding 3 NEW Securely sync your HR system with Ever…" at bounding box center [431, 157] width 665 height 315
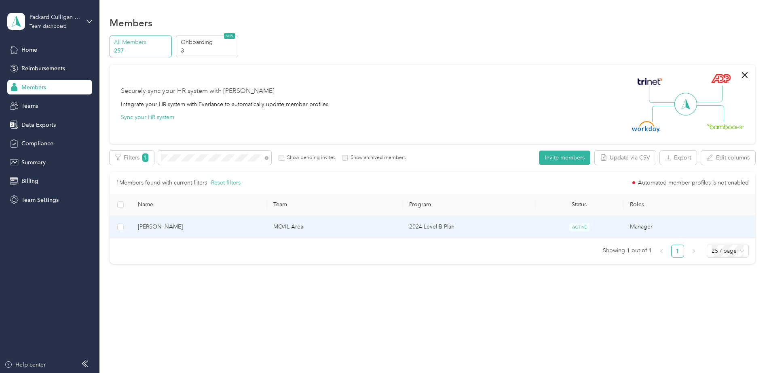
click at [345, 227] on td "MO/IL Area" at bounding box center [335, 227] width 136 height 22
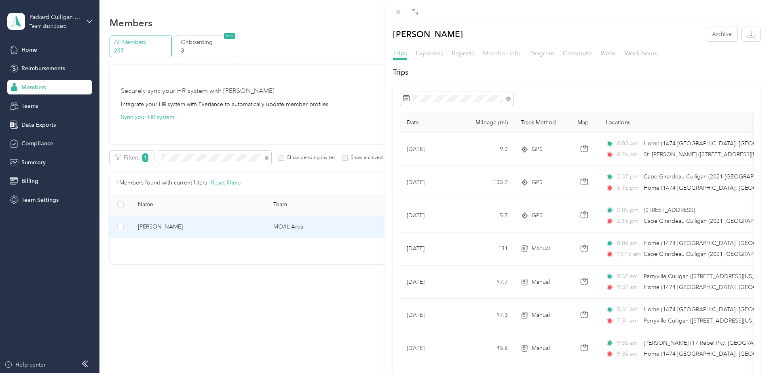
click at [497, 56] on span "Member info" at bounding box center [502, 53] width 38 height 8
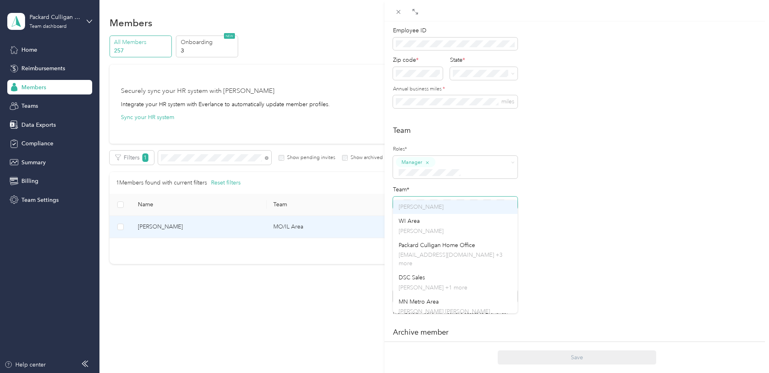
scroll to position [328, 0]
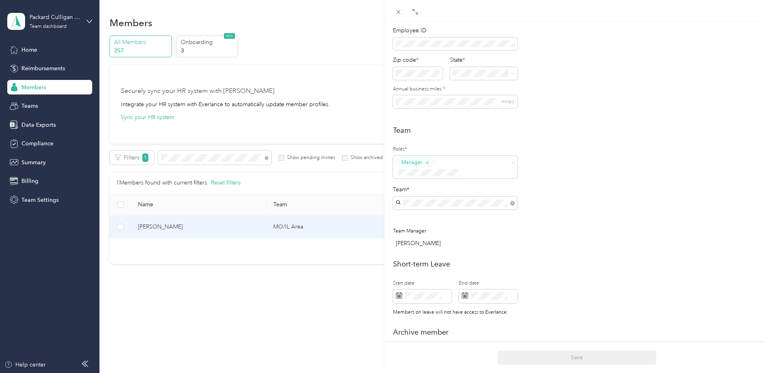
click at [610, 284] on div "Short-term Leave Start date End date Members on leave will not have access to E…" at bounding box center [576, 289] width 367 height 61
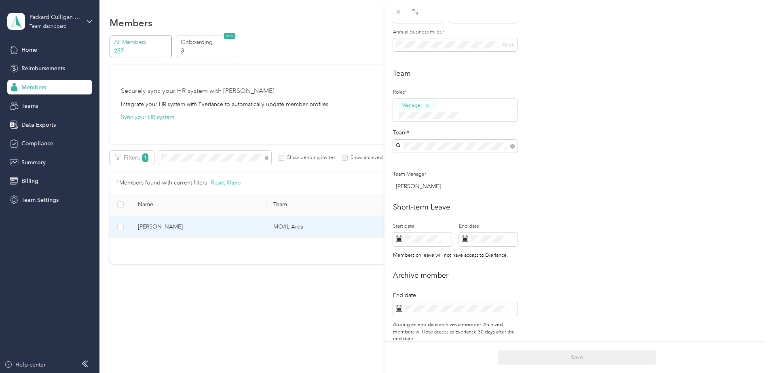
scroll to position [202, 0]
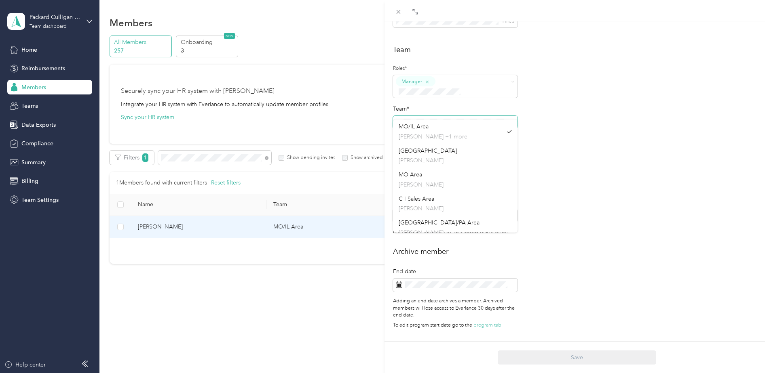
click at [401, 116] on span at bounding box center [455, 122] width 124 height 13
click at [618, 260] on div "Archive member End date Adding an end date archives a member. Archived members …" at bounding box center [576, 290] width 367 height 87
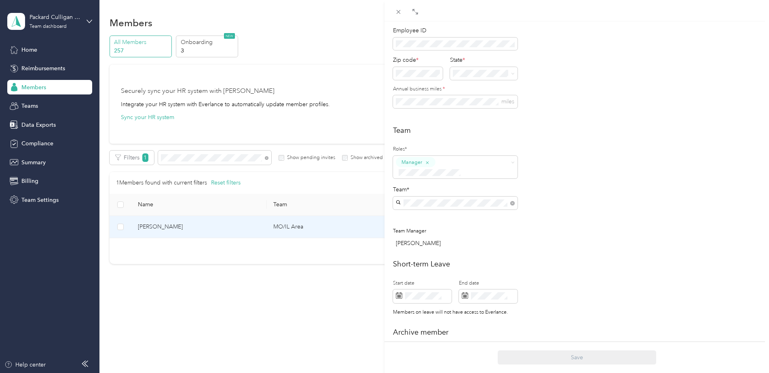
scroll to position [81, 0]
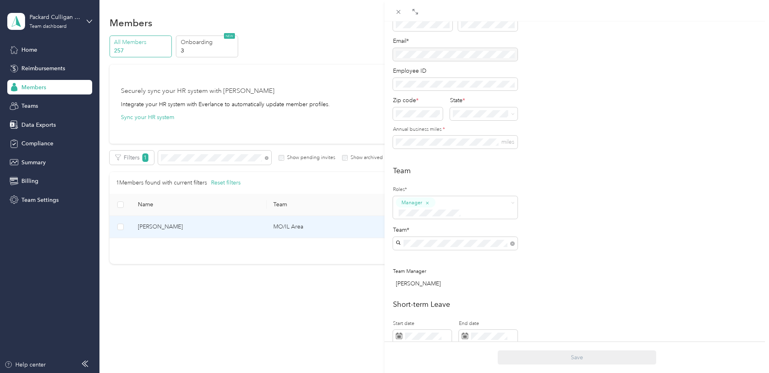
click at [582, 240] on div "Team Roles* Manager Team* Team Manager [PERSON_NAME]" at bounding box center [576, 229] width 367 height 127
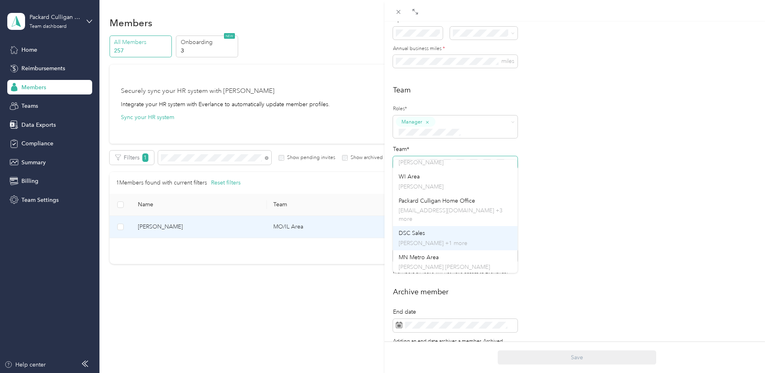
scroll to position [328, 0]
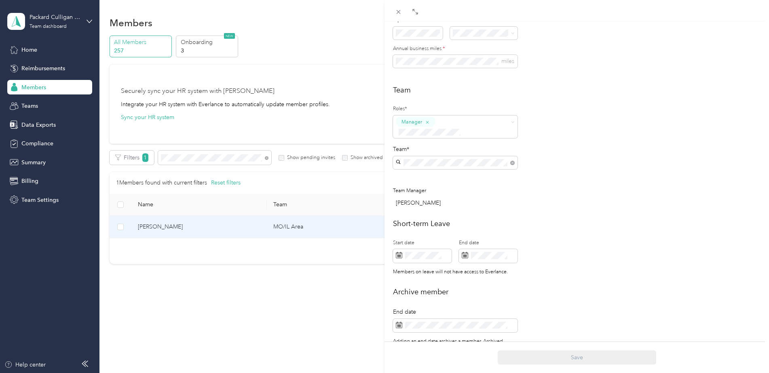
click at [642, 296] on div "Archive member End date Adding an end date archives a member. Archived members …" at bounding box center [576, 330] width 367 height 87
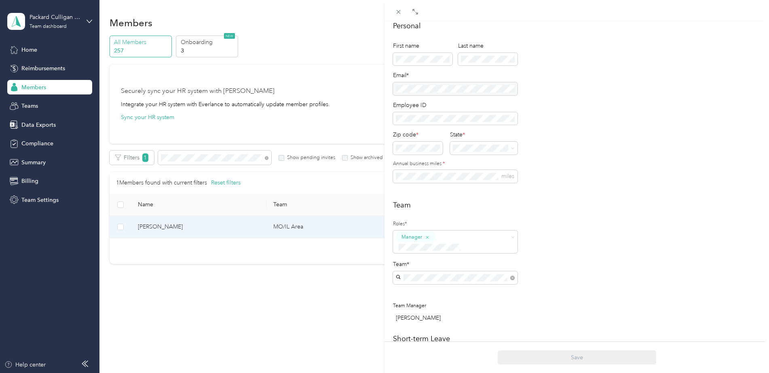
scroll to position [0, 0]
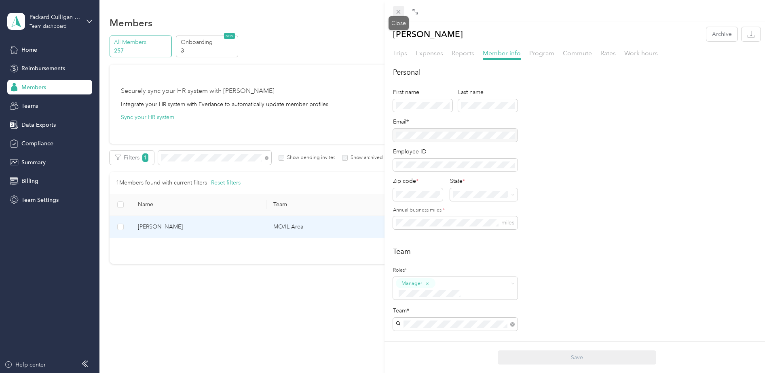
click at [398, 11] on icon at bounding box center [398, 11] width 7 height 7
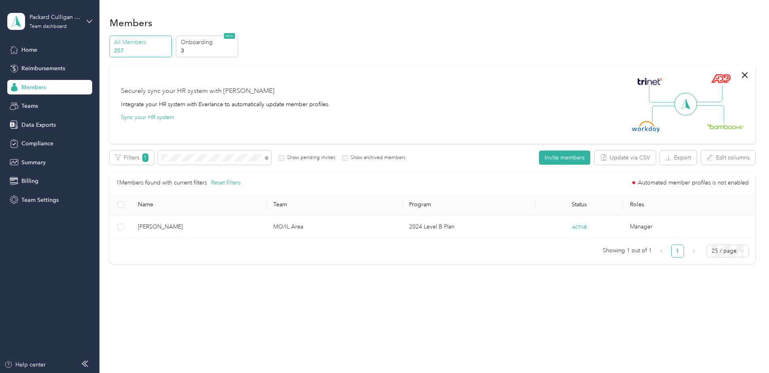
click at [265, 312] on div "Members All Members 257 Onboarding 3 NEW Securely sync your HR system with Ever…" at bounding box center [431, 157] width 665 height 315
click at [41, 91] on span "Members" at bounding box center [33, 87] width 25 height 8
click at [151, 152] on div "Filters 1 Show pending invites Show archived members" at bounding box center [258, 158] width 296 height 14
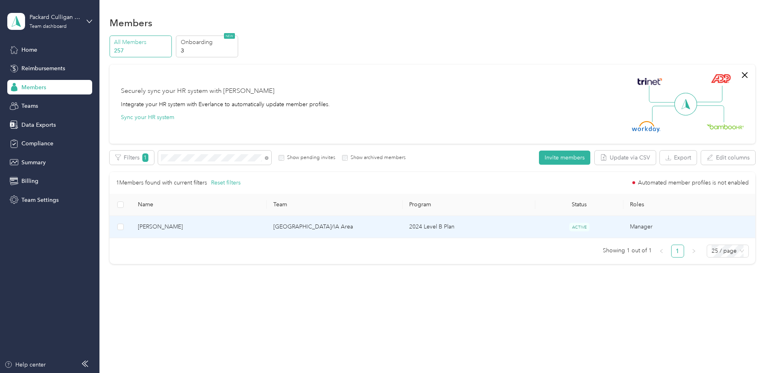
click at [231, 234] on td "[PERSON_NAME]" at bounding box center [199, 227] width 136 height 22
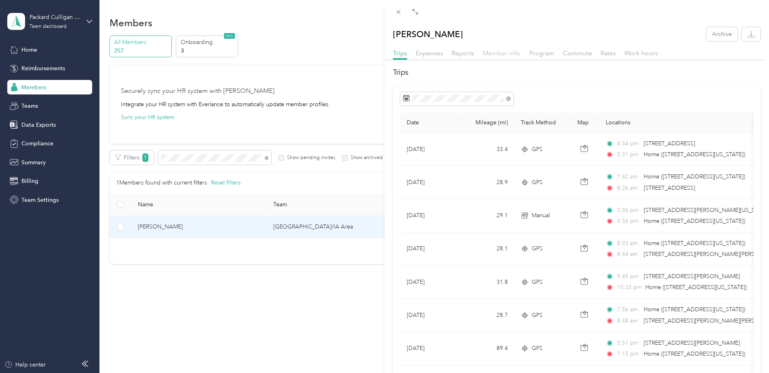
click at [510, 53] on span "Member info" at bounding box center [502, 53] width 38 height 8
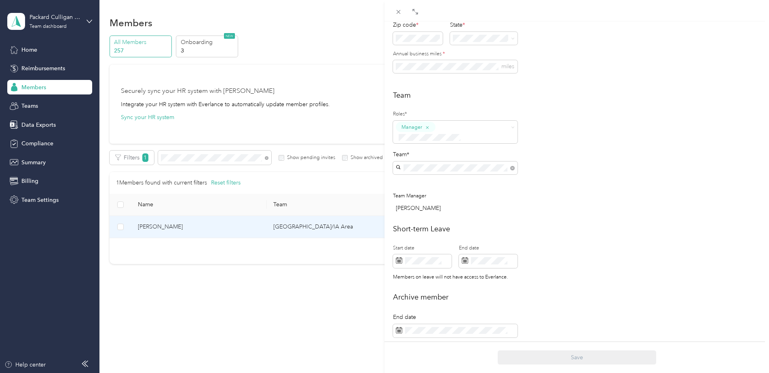
scroll to position [202, 0]
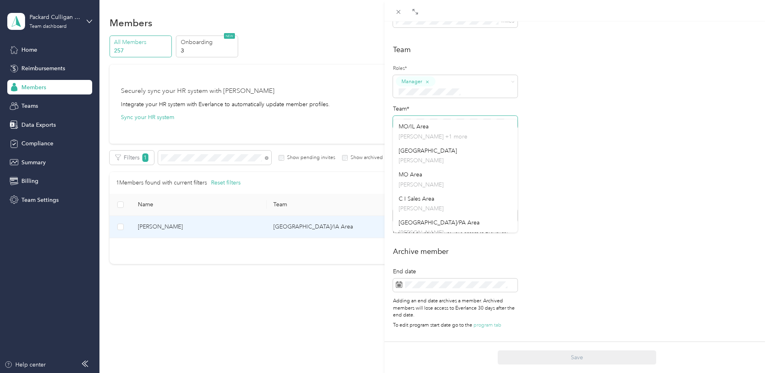
click at [400, 116] on span at bounding box center [455, 122] width 124 height 13
click at [399, 11] on icon at bounding box center [398, 11] width 7 height 7
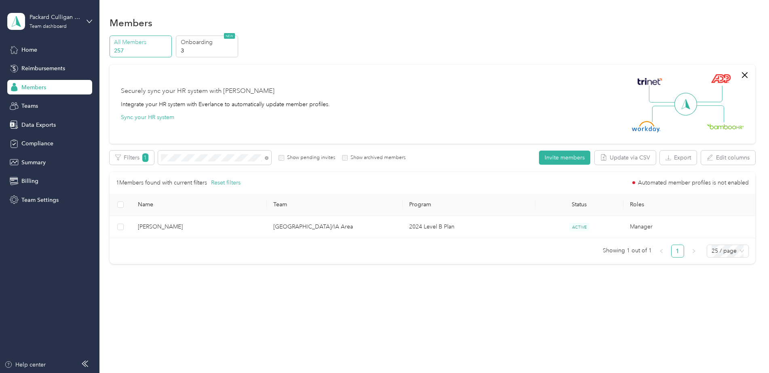
click at [26, 88] on span "Members" at bounding box center [33, 87] width 25 height 8
click at [30, 104] on span "Teams" at bounding box center [29, 106] width 17 height 8
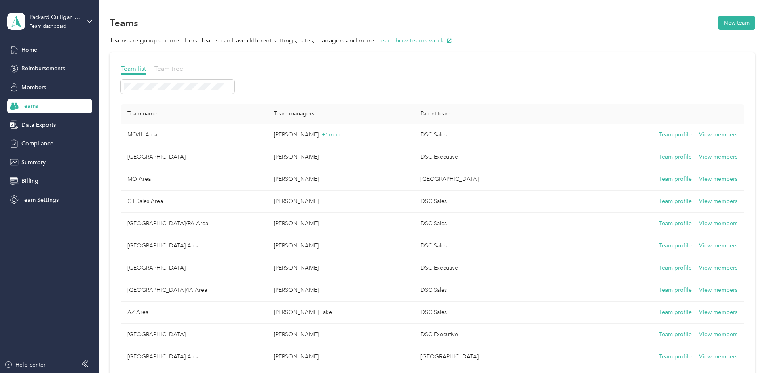
click at [170, 70] on span "Team tree" at bounding box center [168, 69] width 29 height 8
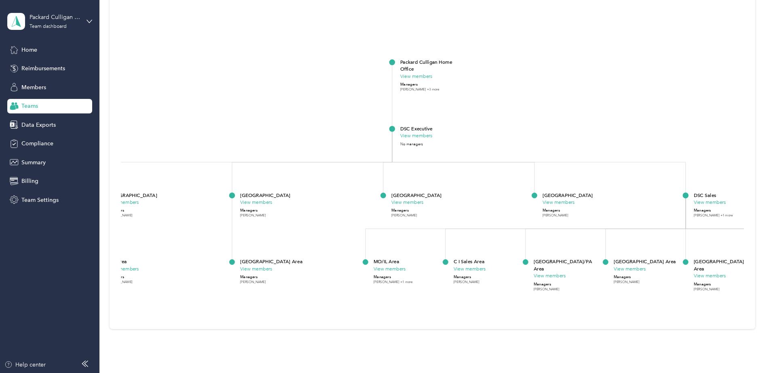
scroll to position [154, 0]
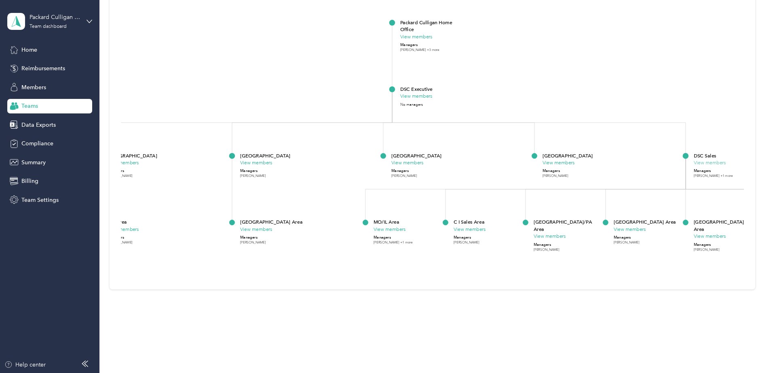
click at [704, 161] on button "View members" at bounding box center [709, 162] width 32 height 7
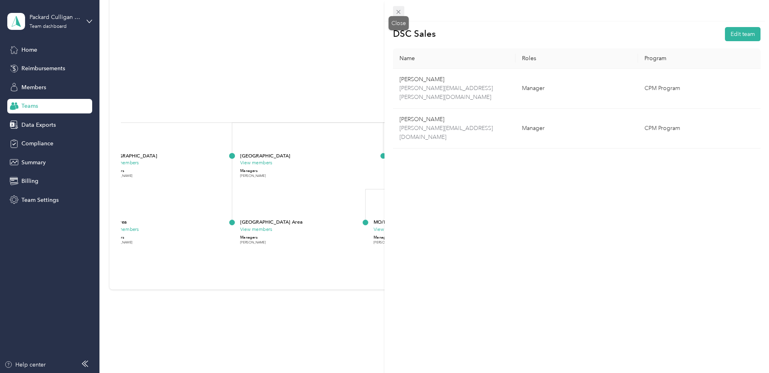
click at [394, 9] on span at bounding box center [398, 11] width 11 height 11
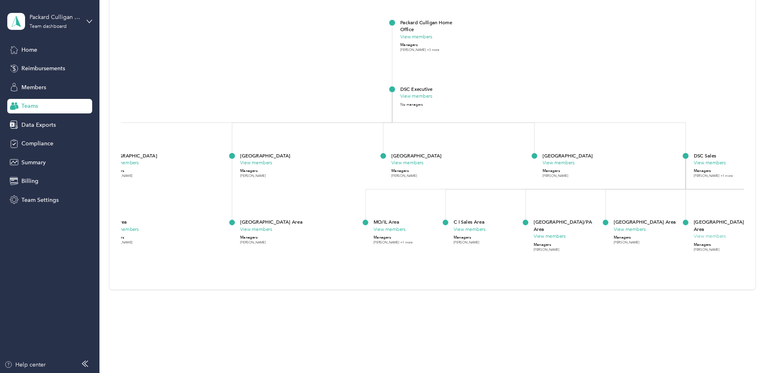
click at [713, 233] on button "View members" at bounding box center [709, 236] width 32 height 7
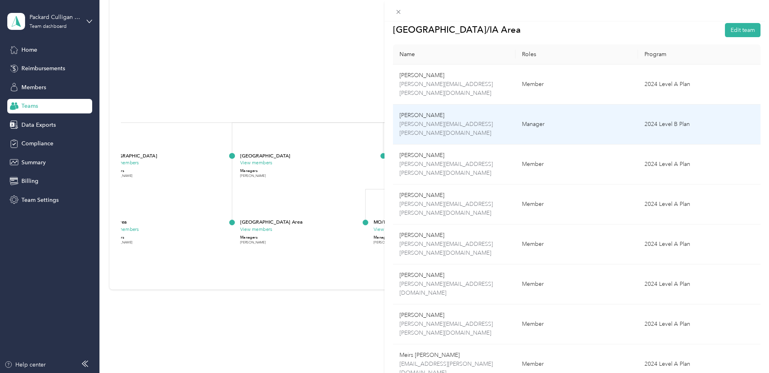
scroll to position [0, 0]
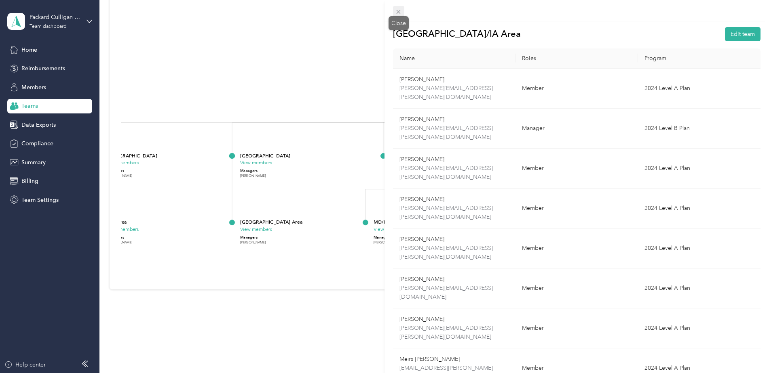
click at [397, 11] on icon at bounding box center [398, 11] width 7 height 7
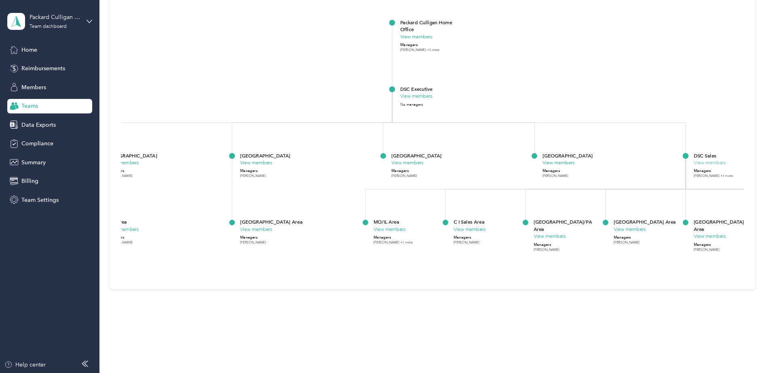
click at [707, 163] on button "View members" at bounding box center [709, 162] width 32 height 7
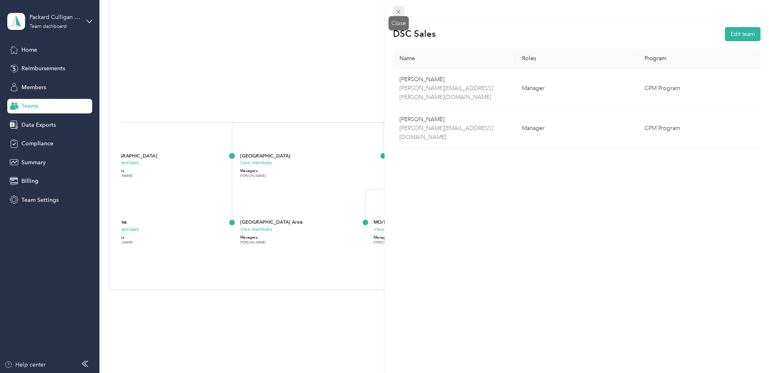
click at [398, 13] on icon at bounding box center [398, 11] width 7 height 7
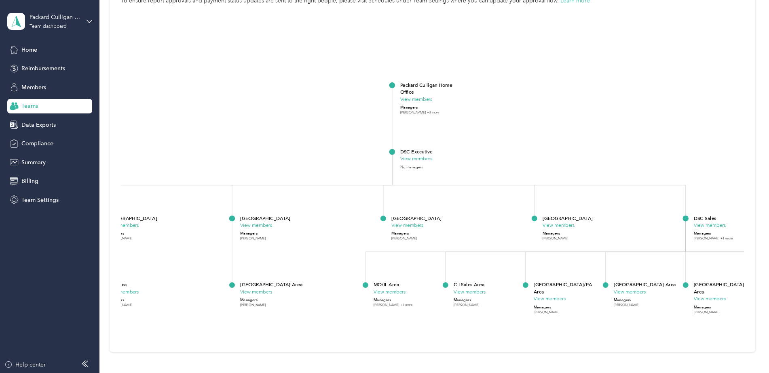
scroll to position [78, 0]
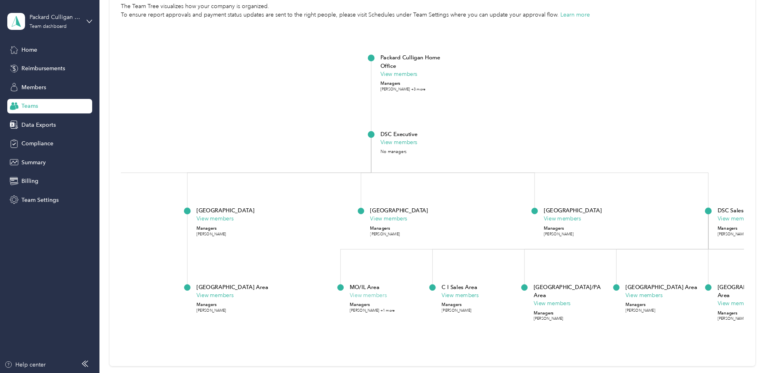
click at [375, 298] on button "View members" at bounding box center [368, 295] width 37 height 8
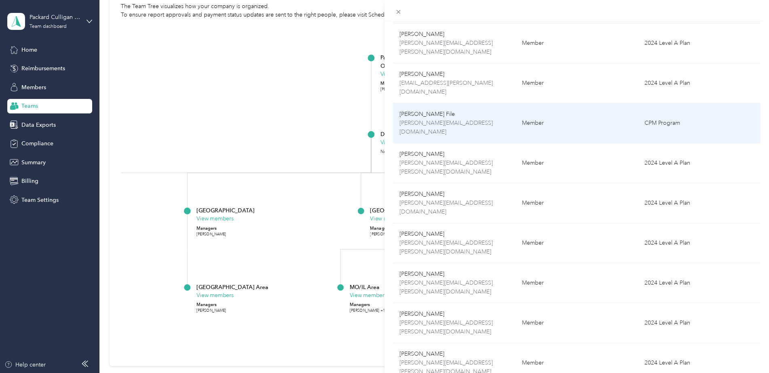
scroll to position [0, 0]
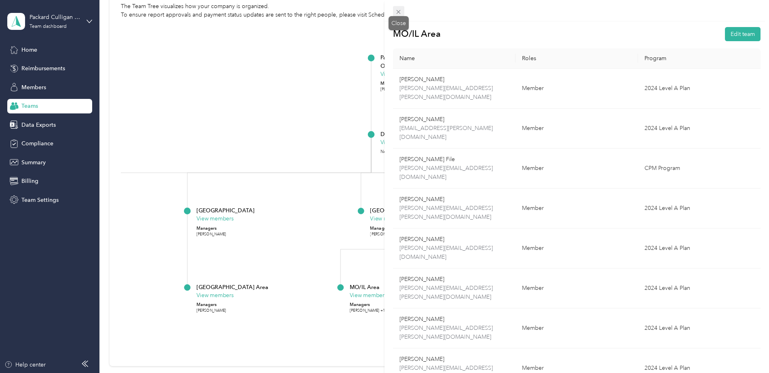
click at [398, 11] on icon at bounding box center [398, 11] width 7 height 7
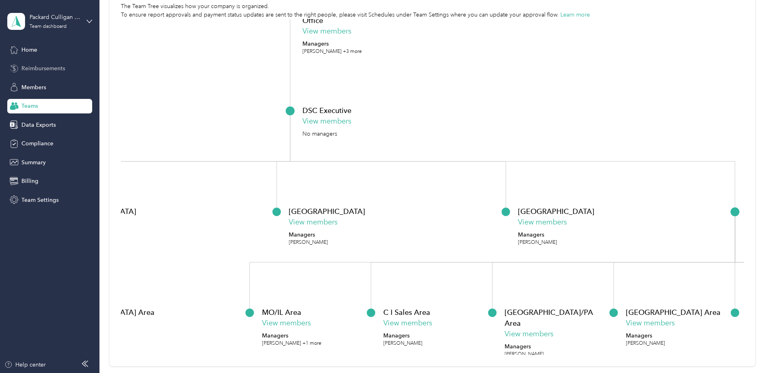
click at [76, 69] on div "Reimbursements" at bounding box center [49, 68] width 85 height 15
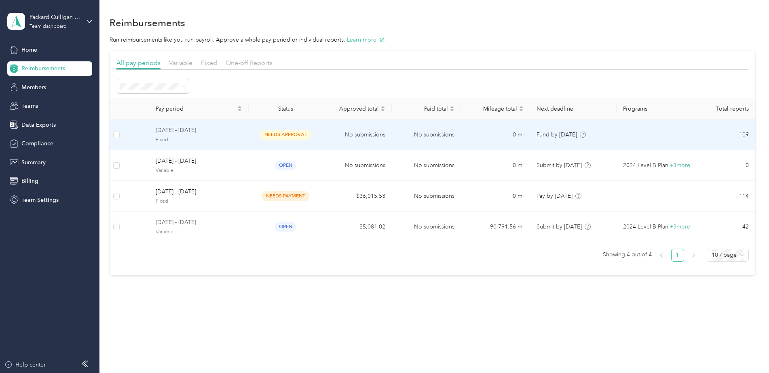
click at [239, 139] on span "Fixed" at bounding box center [199, 140] width 86 height 7
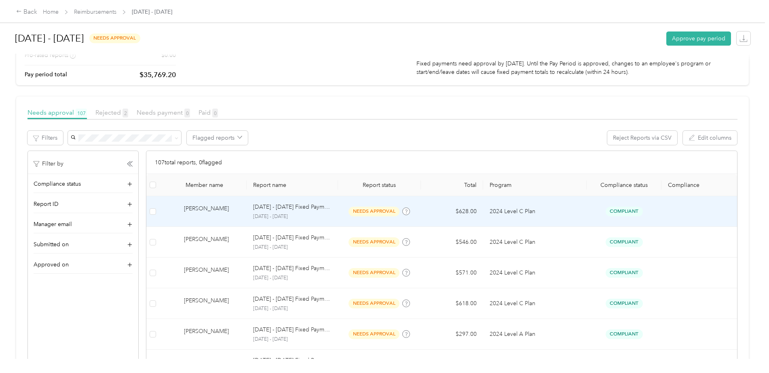
scroll to position [121, 0]
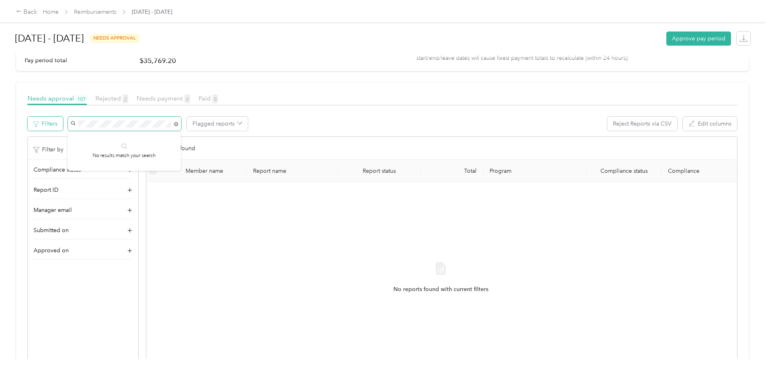
click at [59, 120] on div "Filters Flagged reports Reject Reports via CSV Edit columns" at bounding box center [382, 127] width 710 height 20
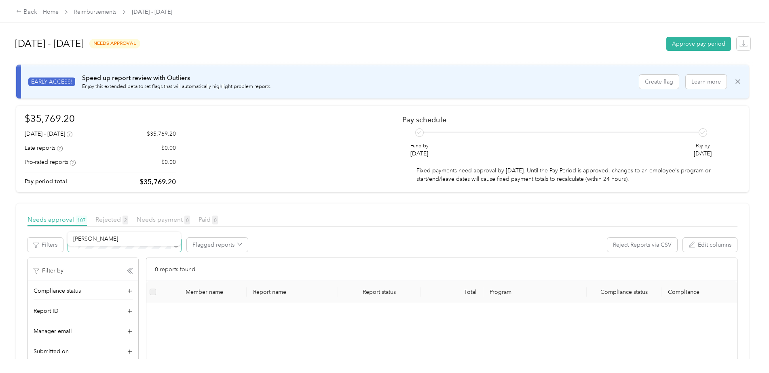
scroll to position [81, 0]
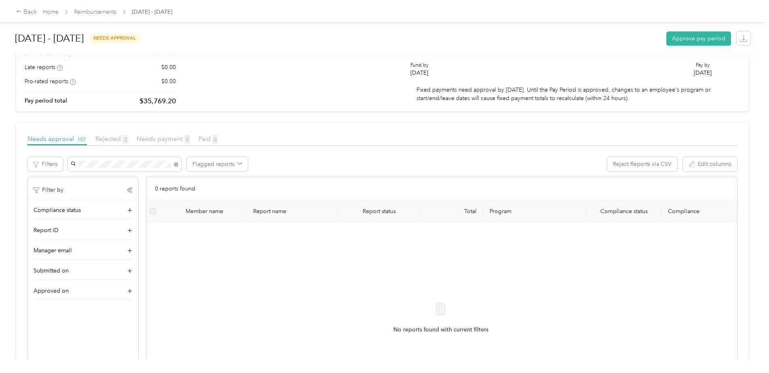
click at [244, 231] on div "No reports found with current filters" at bounding box center [441, 325] width 576 height 192
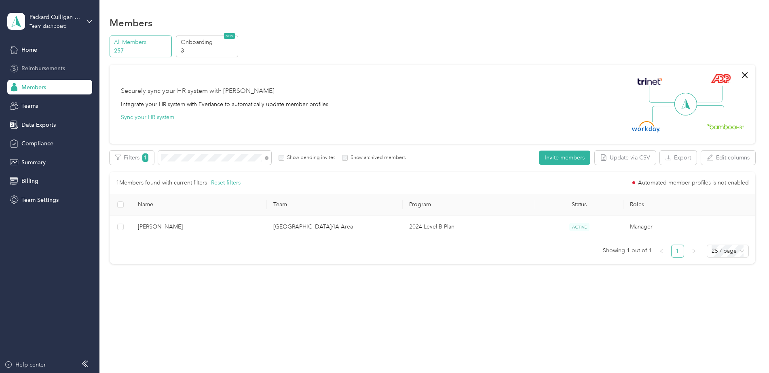
click at [44, 65] on span "Reimbursements" at bounding box center [43, 68] width 44 height 8
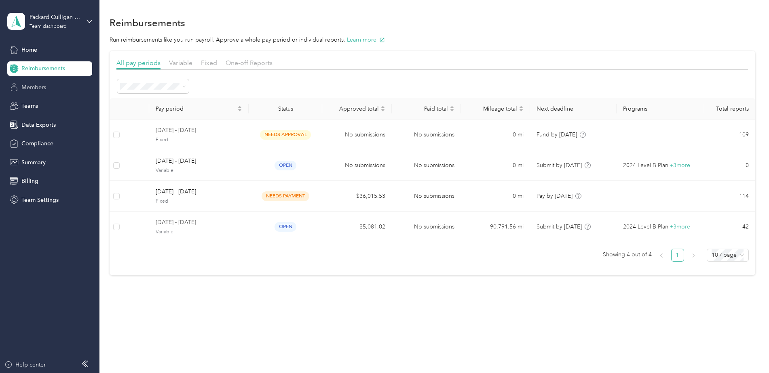
click at [33, 85] on span "Members" at bounding box center [33, 87] width 25 height 8
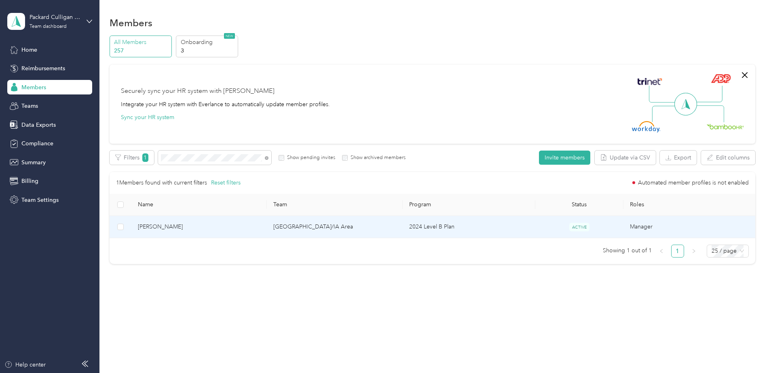
click at [335, 226] on td "[GEOGRAPHIC_DATA]/IA Area" at bounding box center [335, 227] width 136 height 22
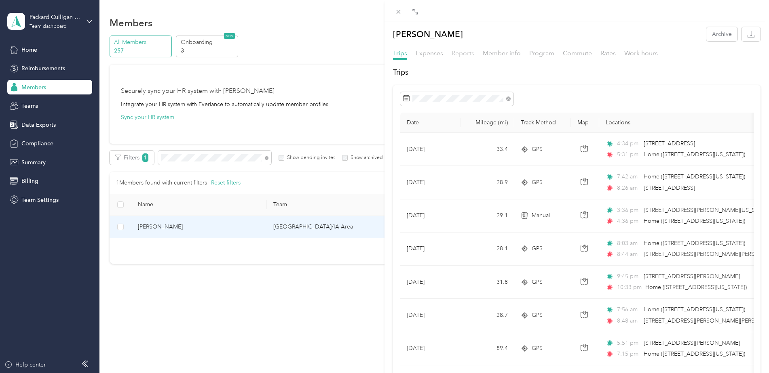
click at [461, 50] on span "Reports" at bounding box center [462, 53] width 23 height 8
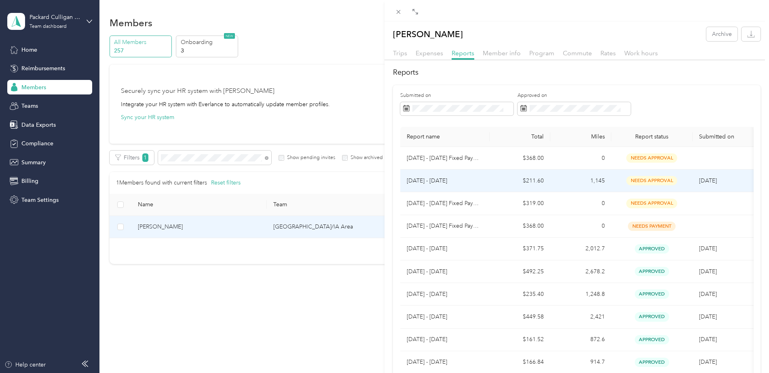
click at [502, 180] on td "$211.60" at bounding box center [519, 181] width 61 height 23
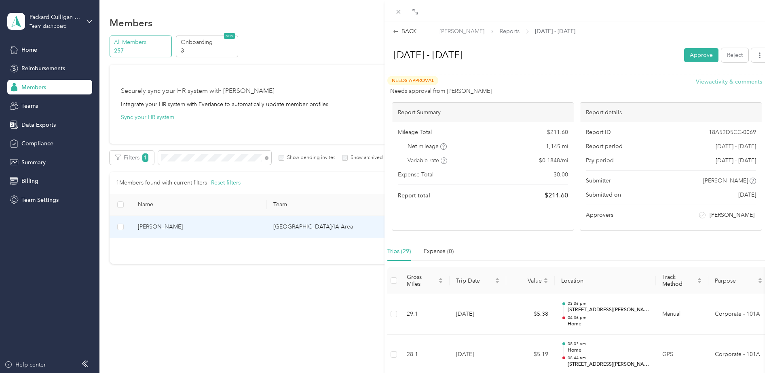
click at [723, 82] on button "View activity & comments" at bounding box center [728, 82] width 66 height 8
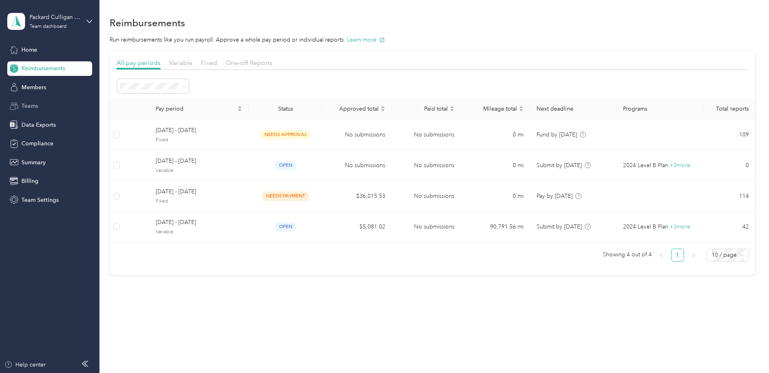
click at [32, 109] on span "Teams" at bounding box center [29, 106] width 17 height 8
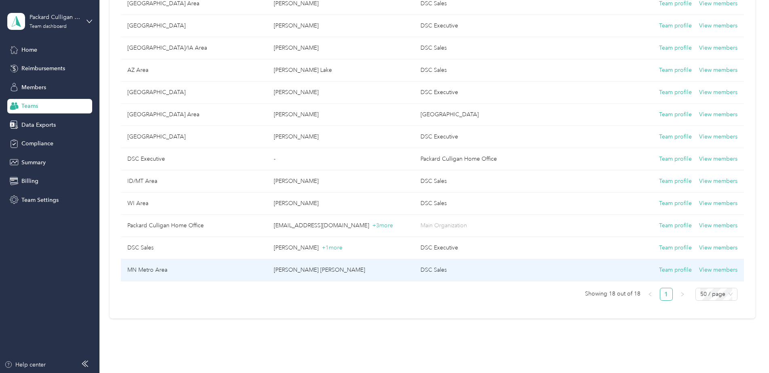
scroll to position [276, 0]
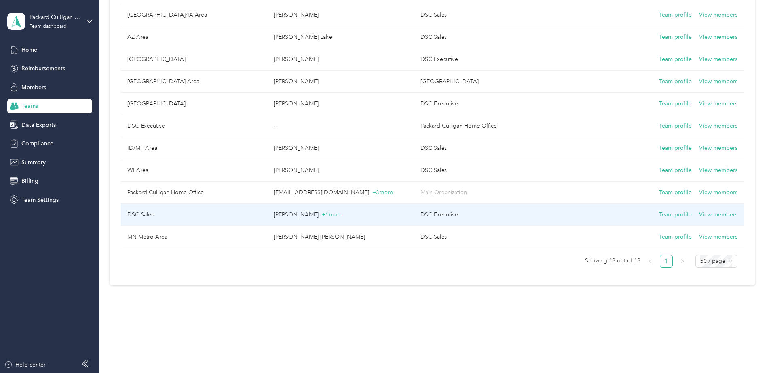
click at [204, 219] on td "DSC Sales" at bounding box center [194, 215] width 147 height 22
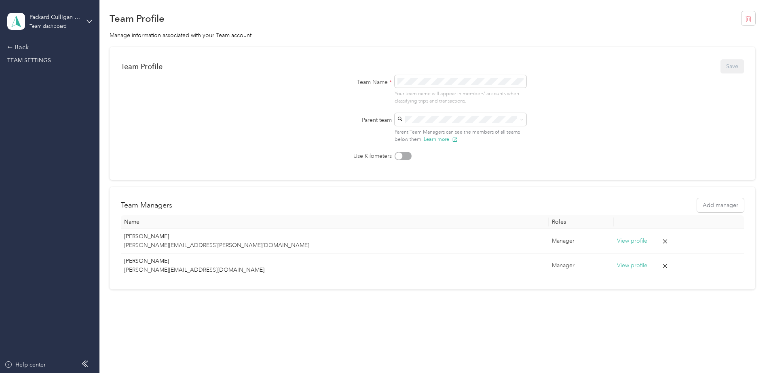
scroll to position [19, 0]
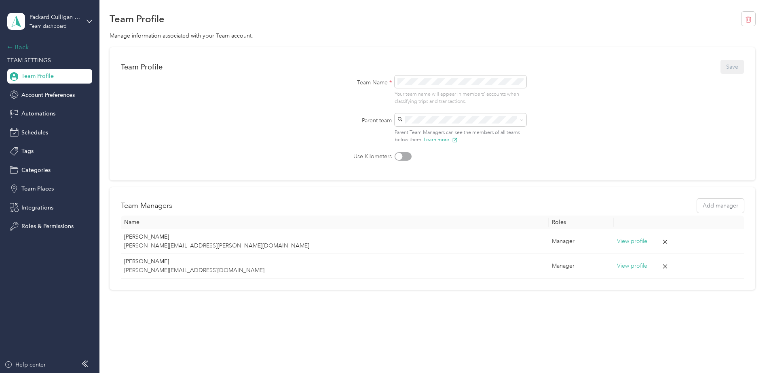
click at [17, 47] on div "Back" at bounding box center [47, 47] width 81 height 10
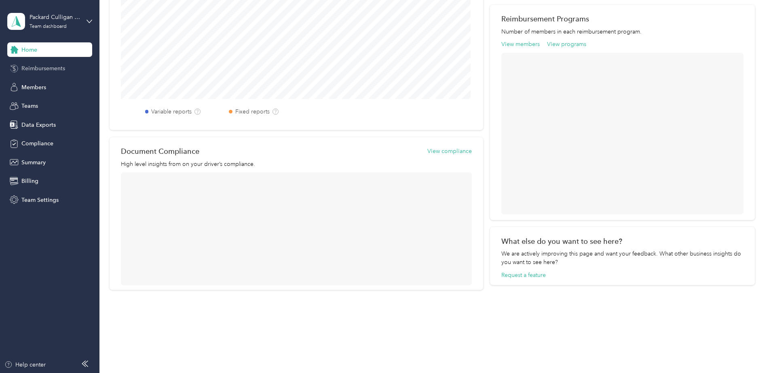
click at [39, 70] on span "Reimbursements" at bounding box center [43, 68] width 44 height 8
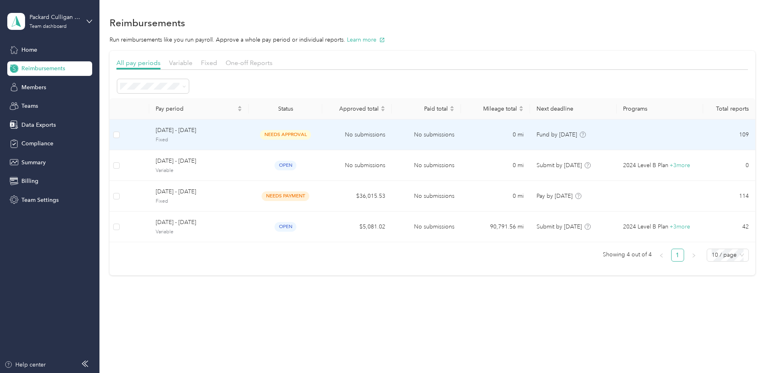
click at [236, 138] on span "Fixed" at bounding box center [199, 140] width 86 height 7
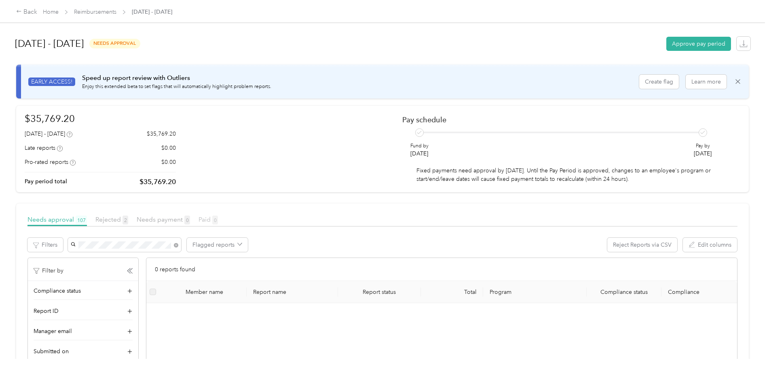
scroll to position [40, 0]
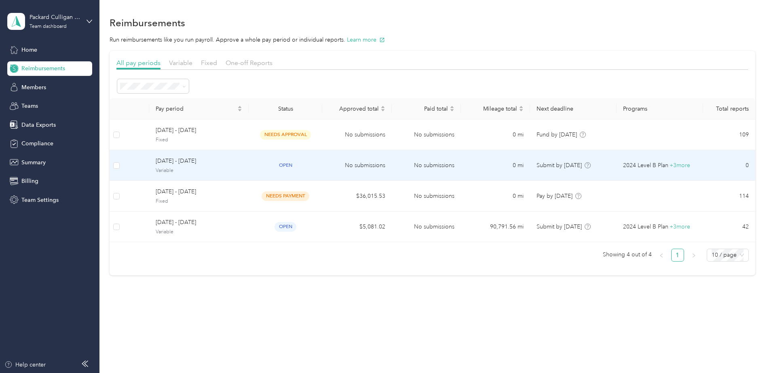
click at [251, 168] on td "open" at bounding box center [286, 165] width 74 height 31
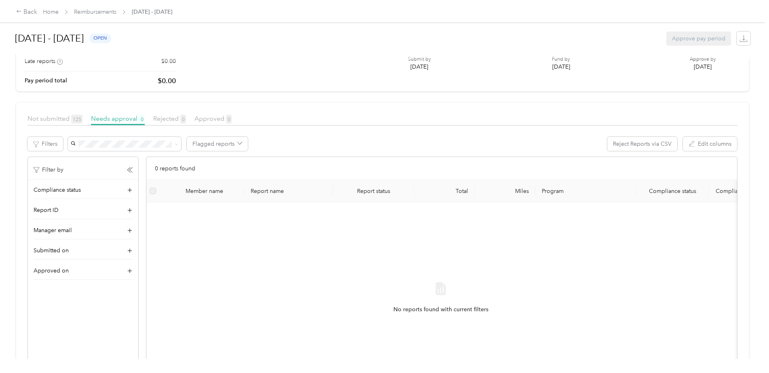
scroll to position [40, 0]
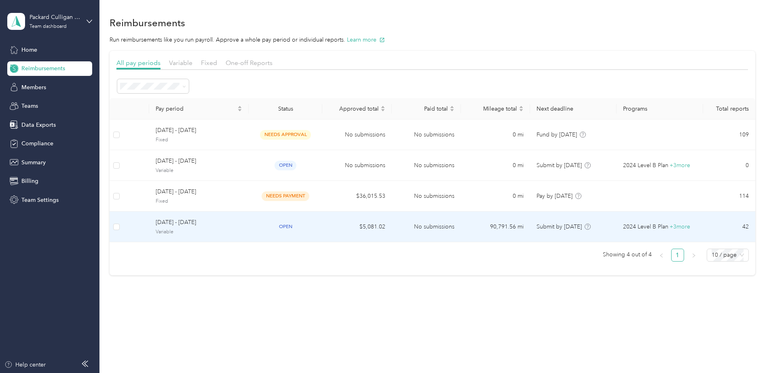
click at [245, 215] on td "[DATE] - [DATE] Variable" at bounding box center [198, 227] width 99 height 31
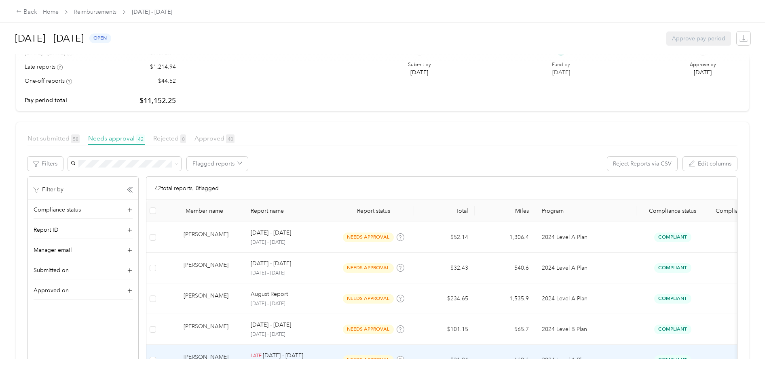
scroll to position [81, 0]
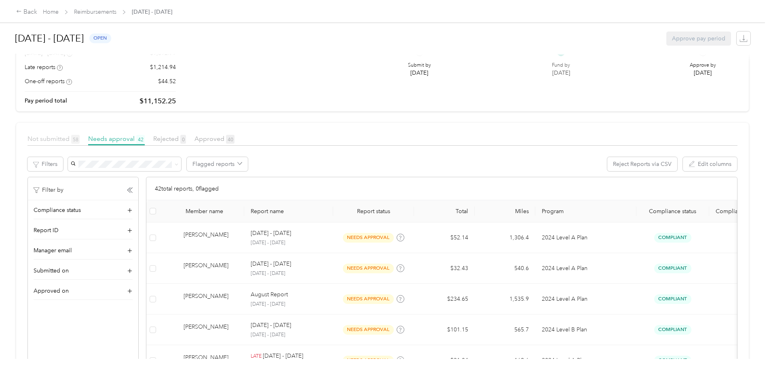
click at [42, 142] on span "Not submitted 58" at bounding box center [53, 139] width 52 height 8
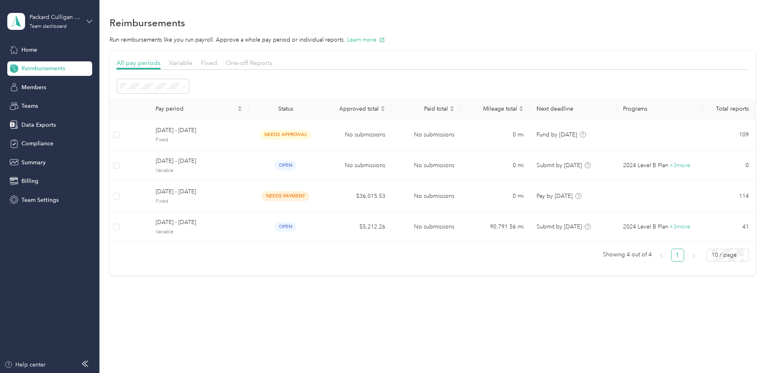
click at [91, 19] on icon at bounding box center [89, 22] width 6 height 6
click at [61, 107] on div "You’re signed in as [EMAIL_ADDRESS][DOMAIN_NAME] Team dashboard Personal dashbo…" at bounding box center [92, 70] width 170 height 82
click at [92, 21] on icon at bounding box center [89, 22] width 6 height 6
click at [44, 101] on div "Log out" at bounding box center [92, 101] width 159 height 14
